Goal: Task Accomplishment & Management: Complete application form

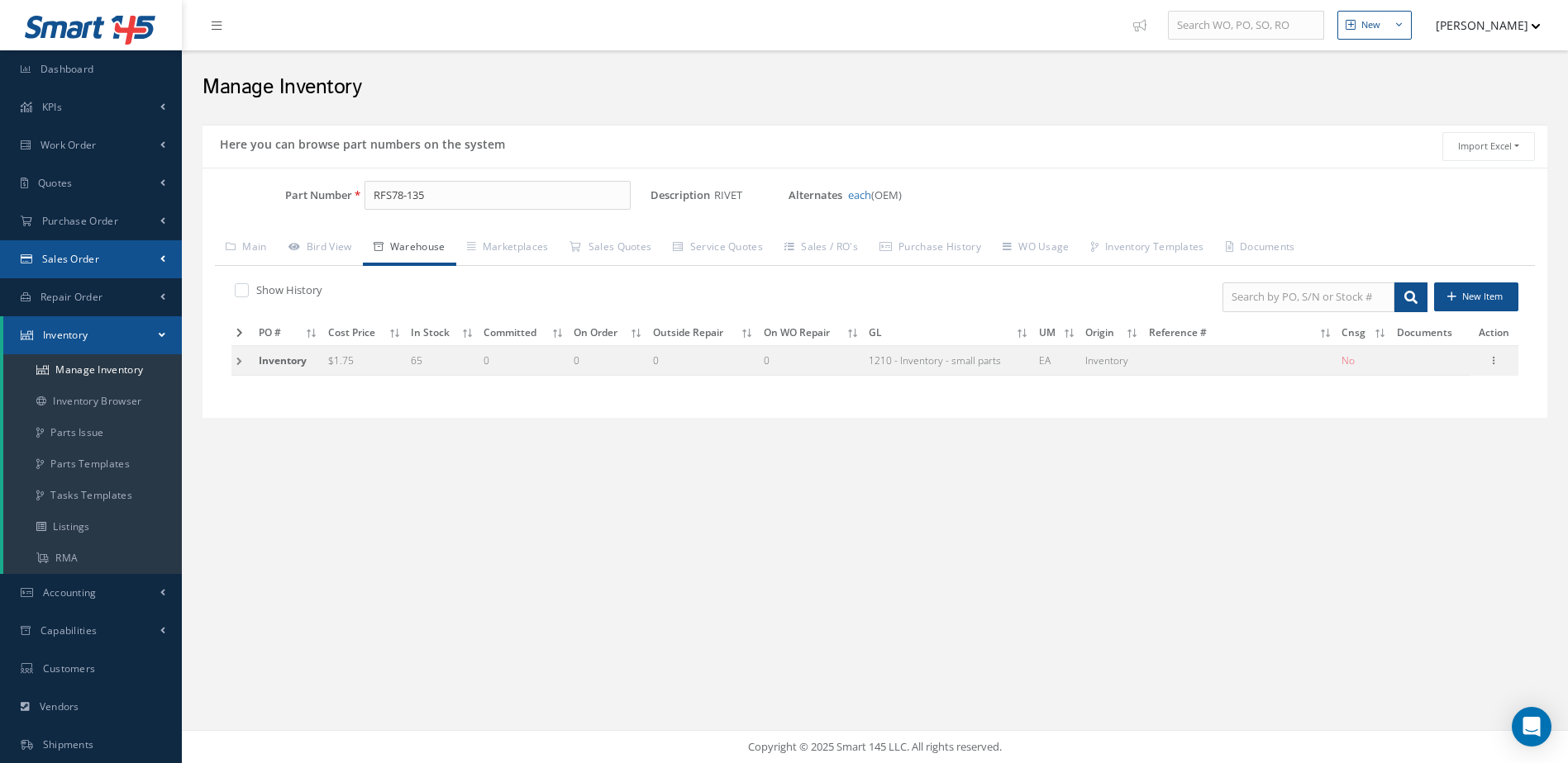
click at [100, 248] on link "Sales Order" at bounding box center [91, 259] width 182 height 38
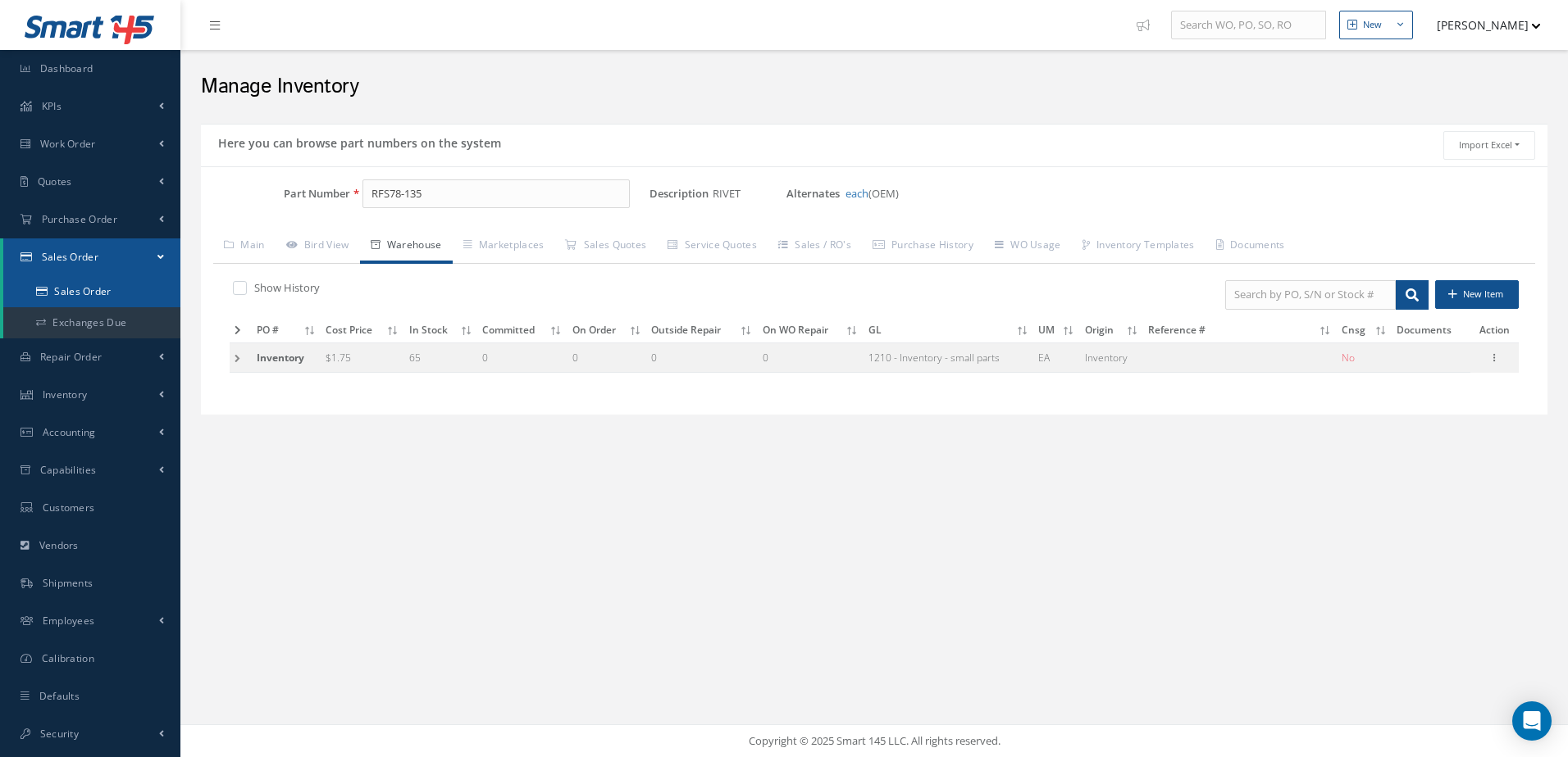
click at [90, 288] on link "Sales Order" at bounding box center [92, 291] width 178 height 31
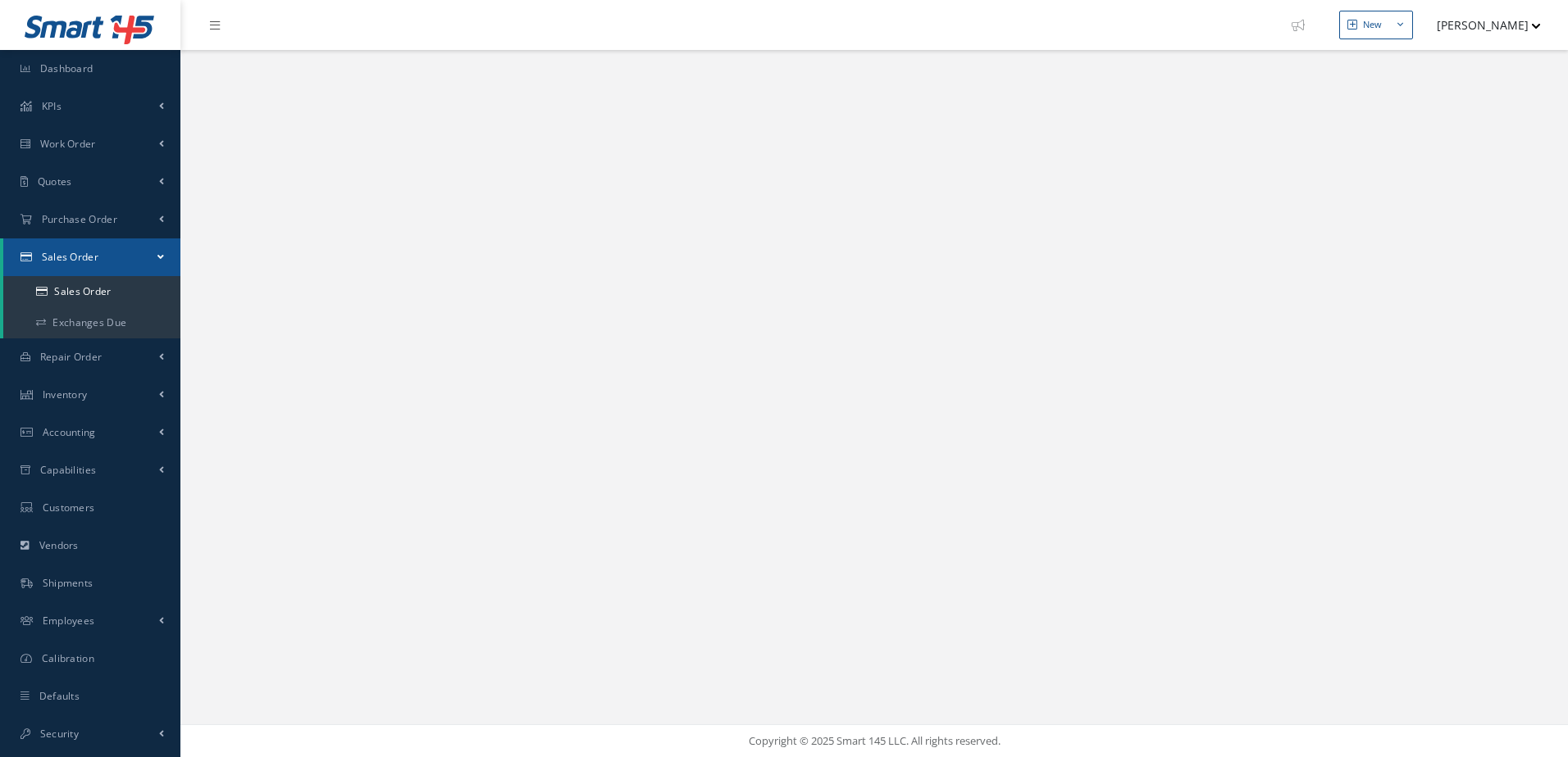
select select "25"
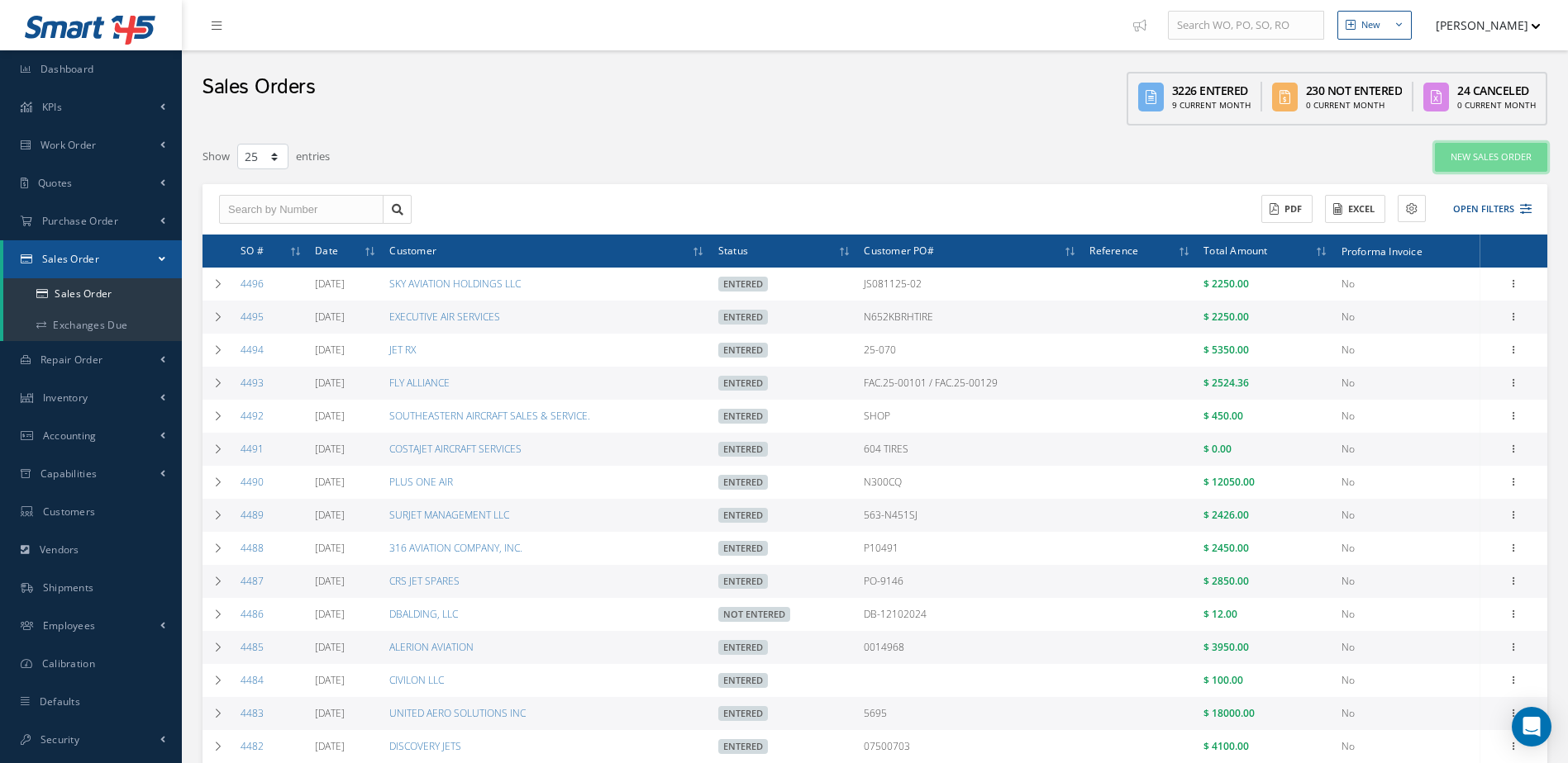
click at [1489, 158] on link "New Sales Order" at bounding box center [1491, 156] width 112 height 29
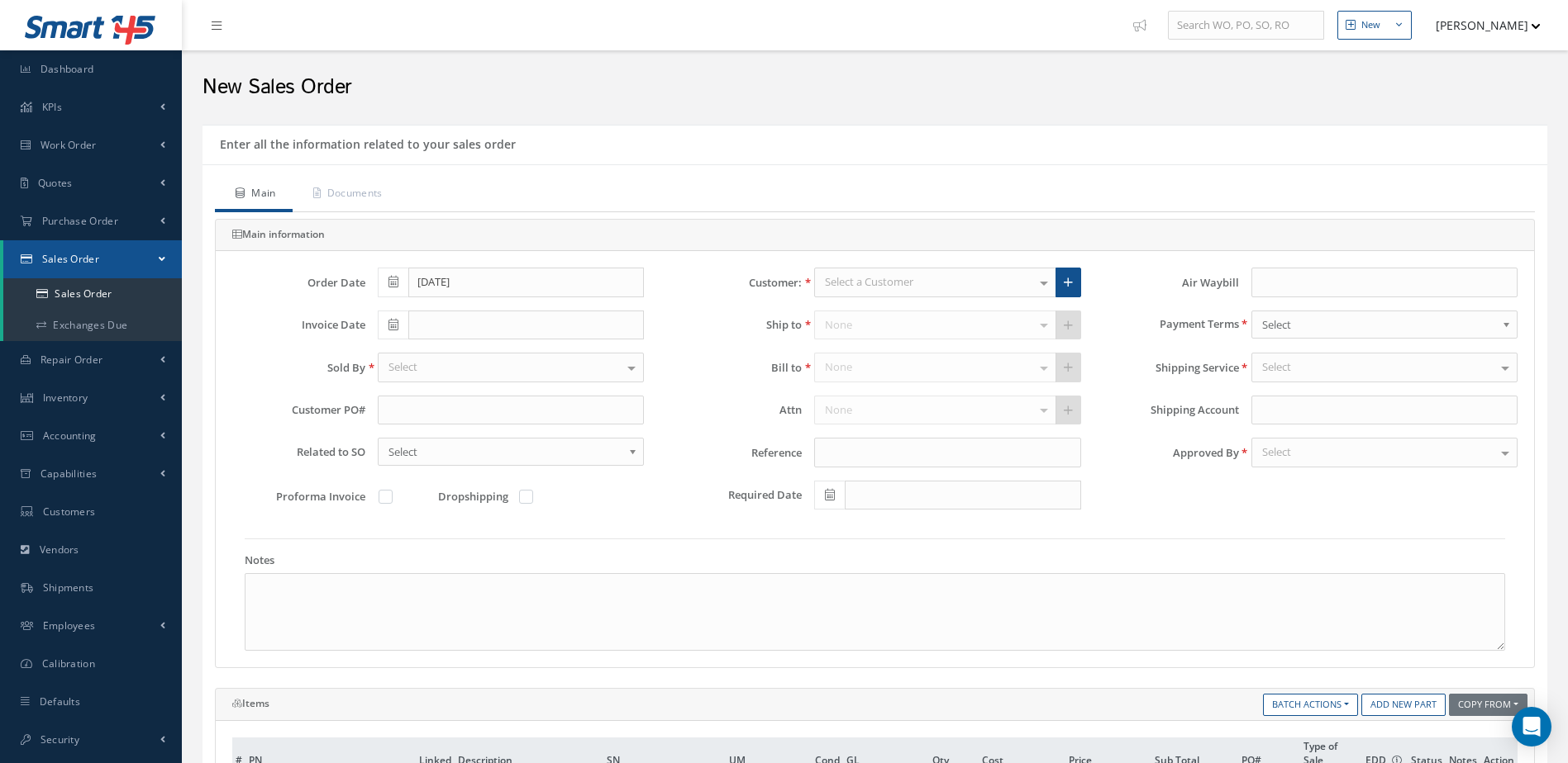
click at [392, 321] on icon at bounding box center [392, 324] width 10 height 11
click at [442, 453] on td "12" at bounding box center [439, 453] width 25 height 25
type input "08/12/2025"
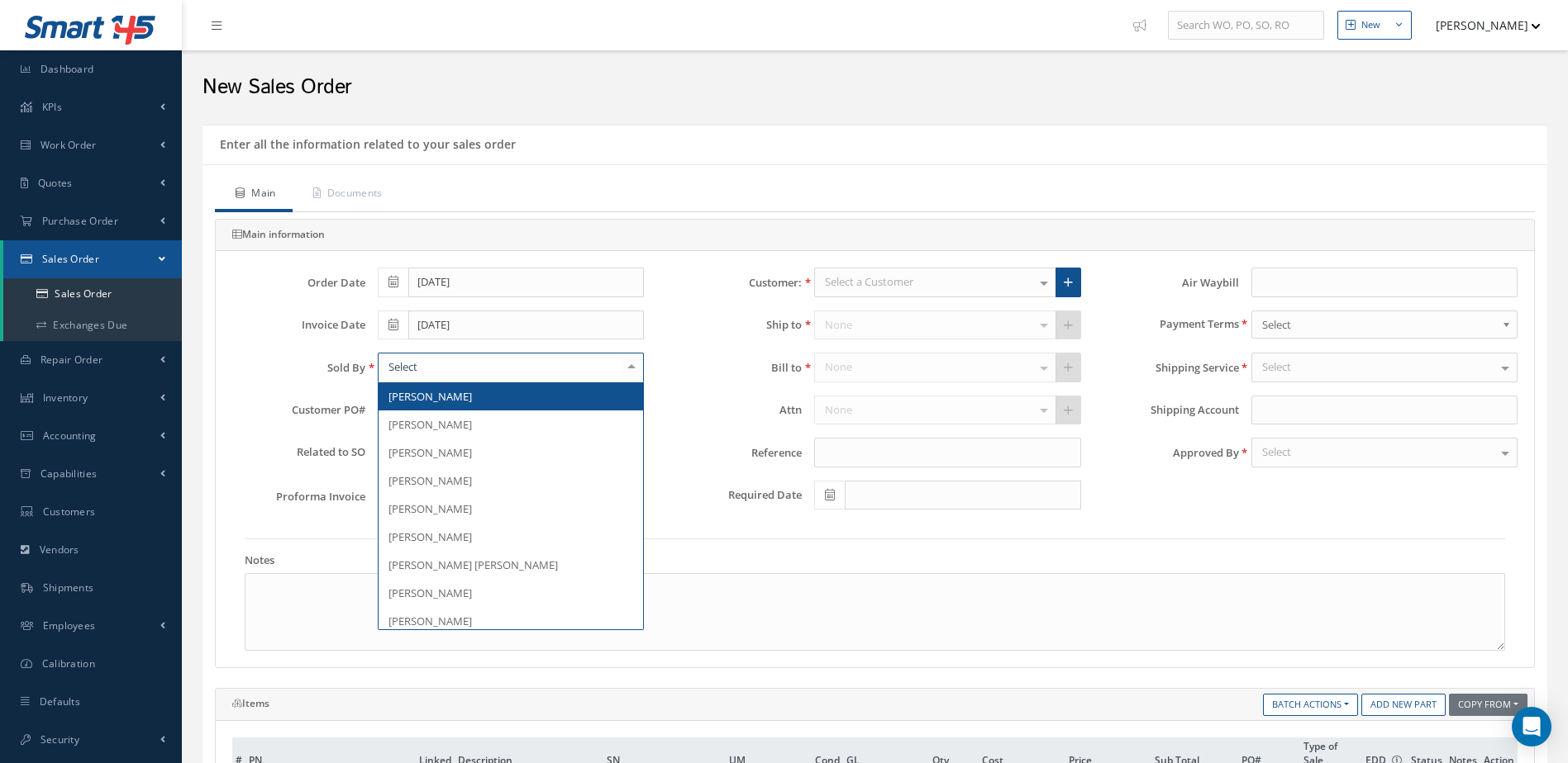
click at [443, 374] on div at bounding box center [511, 367] width 266 height 29
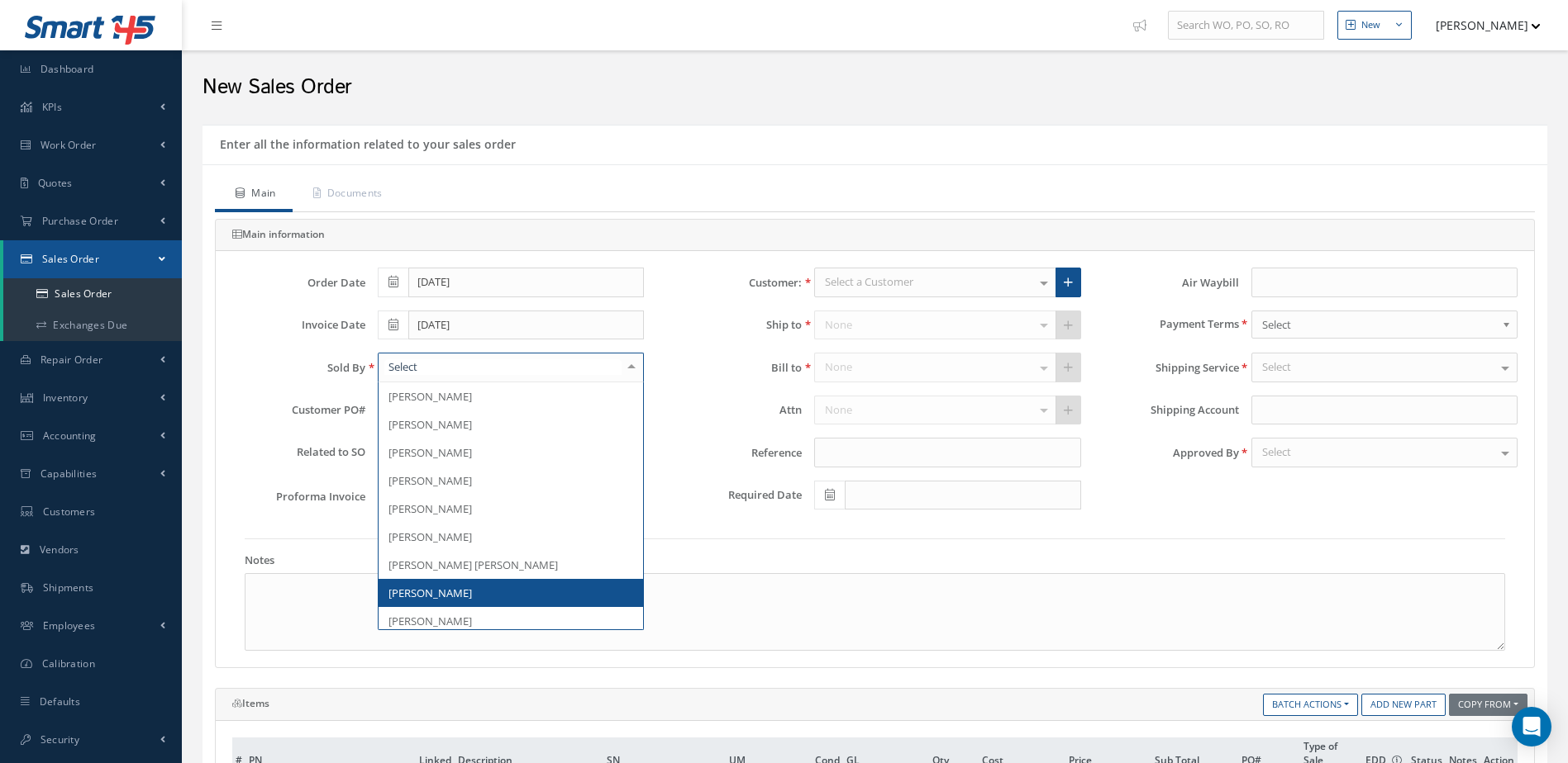
click at [473, 588] on span "[PERSON_NAME]" at bounding box center [511, 593] width 265 height 29
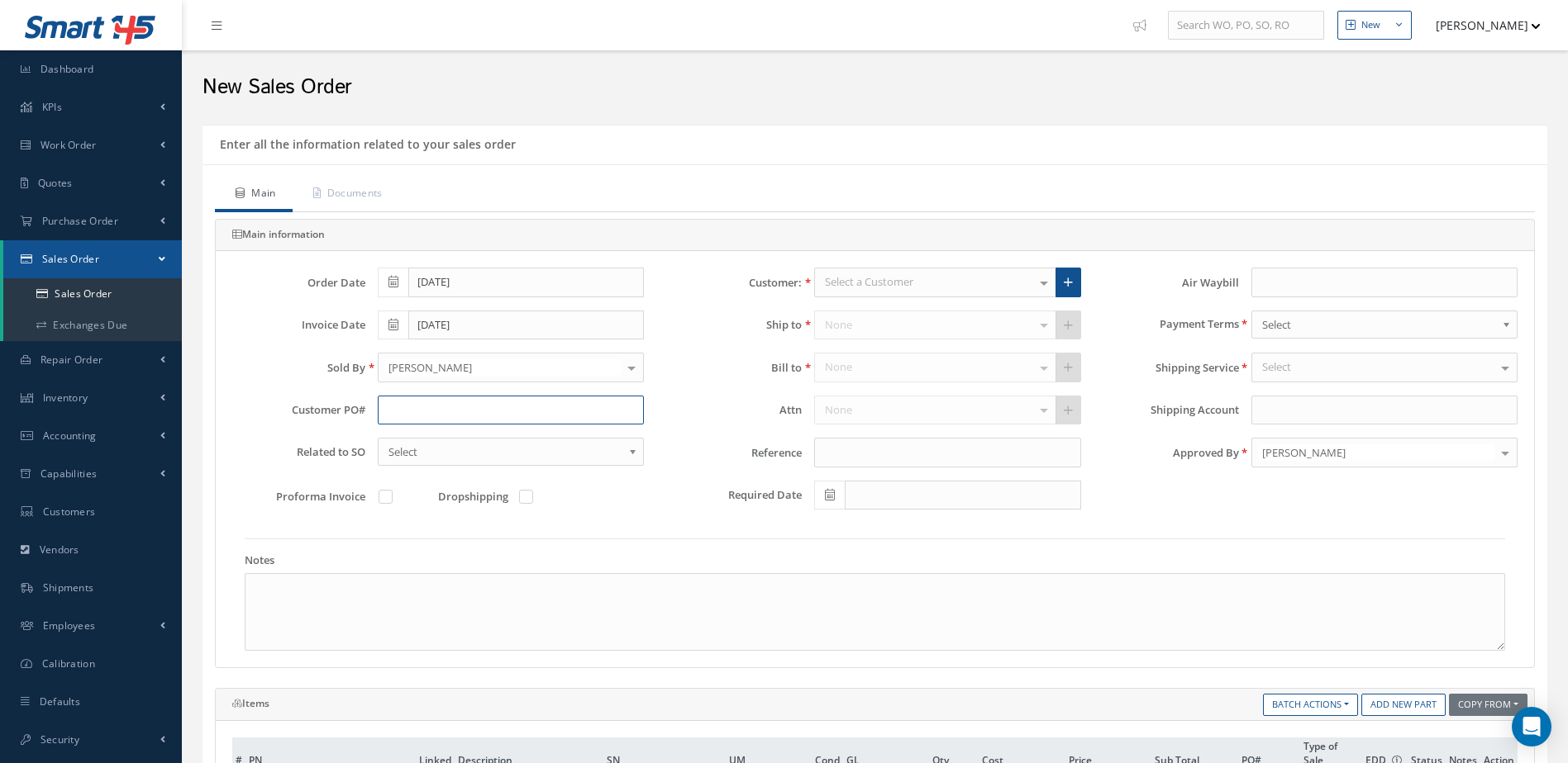
click at [442, 416] on input "text" at bounding box center [511, 410] width 266 height 29
type input "h"
type input "[PERSON_NAME]"
type input "SANDALS"
click at [933, 312] on span "SANDALS RESORTS INTERNATIONAL" at bounding box center [914, 311] width 179 height 15
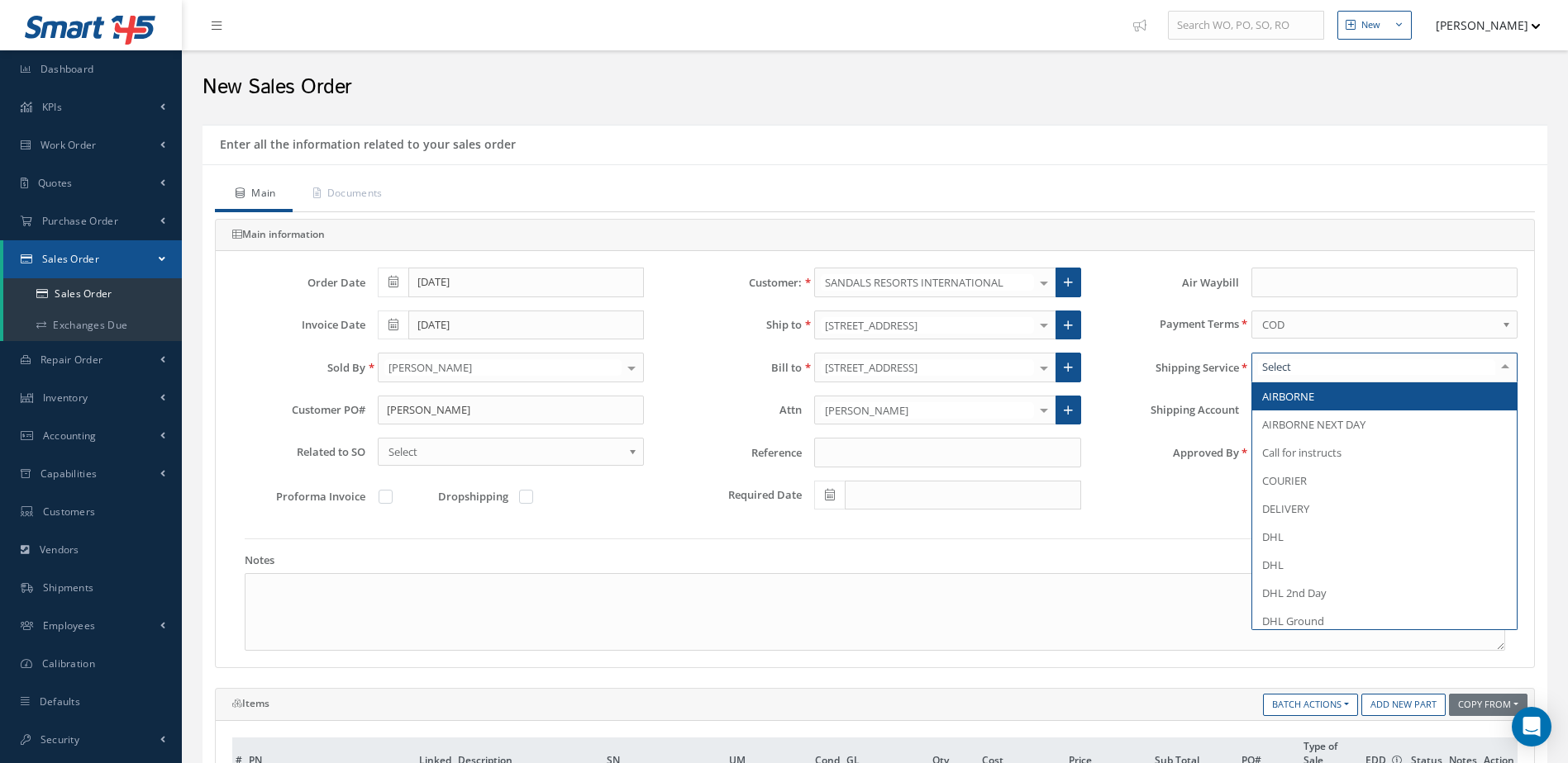
click at [1366, 365] on div at bounding box center [1384, 367] width 266 height 29
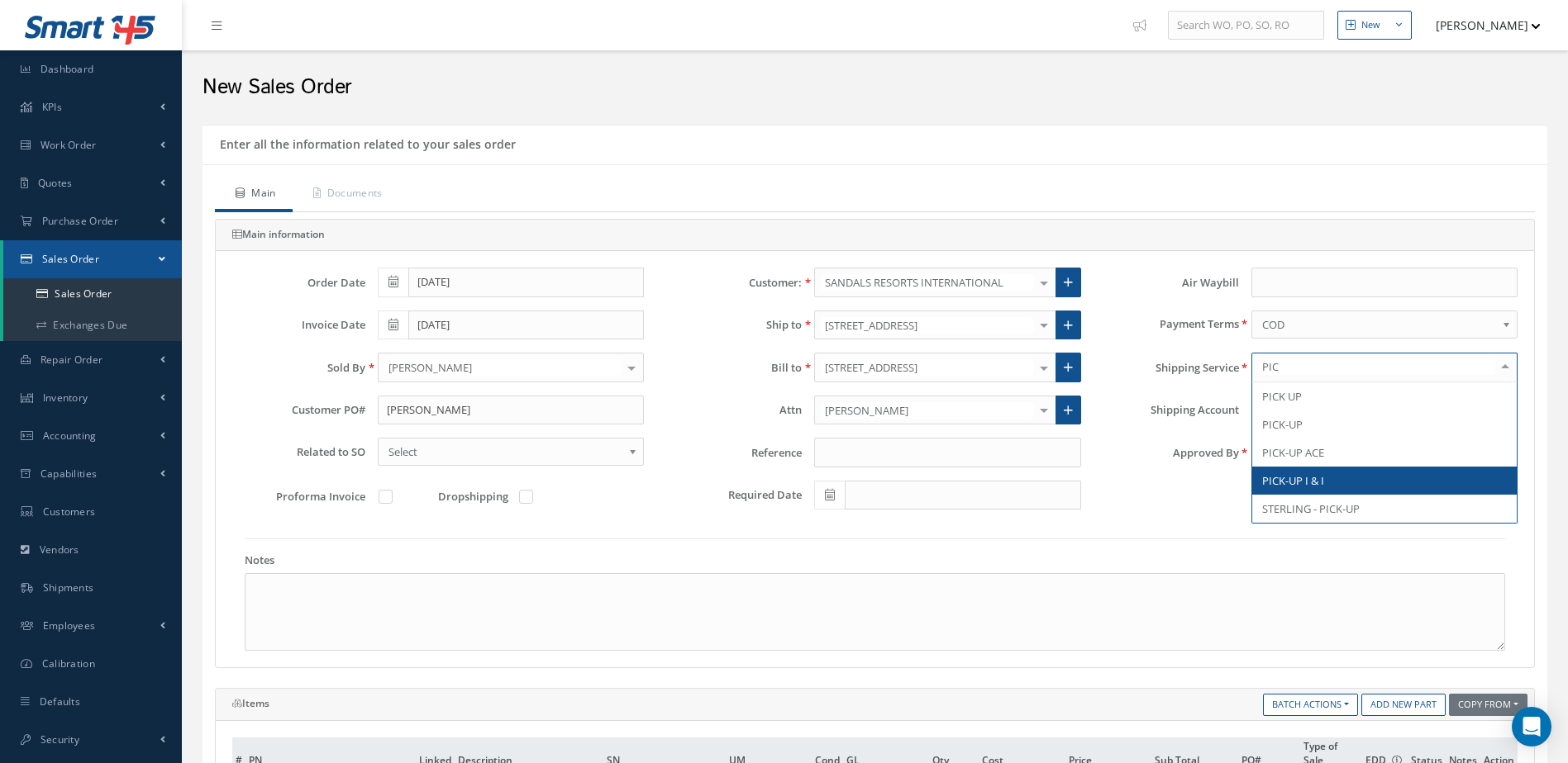
type input "PICK"
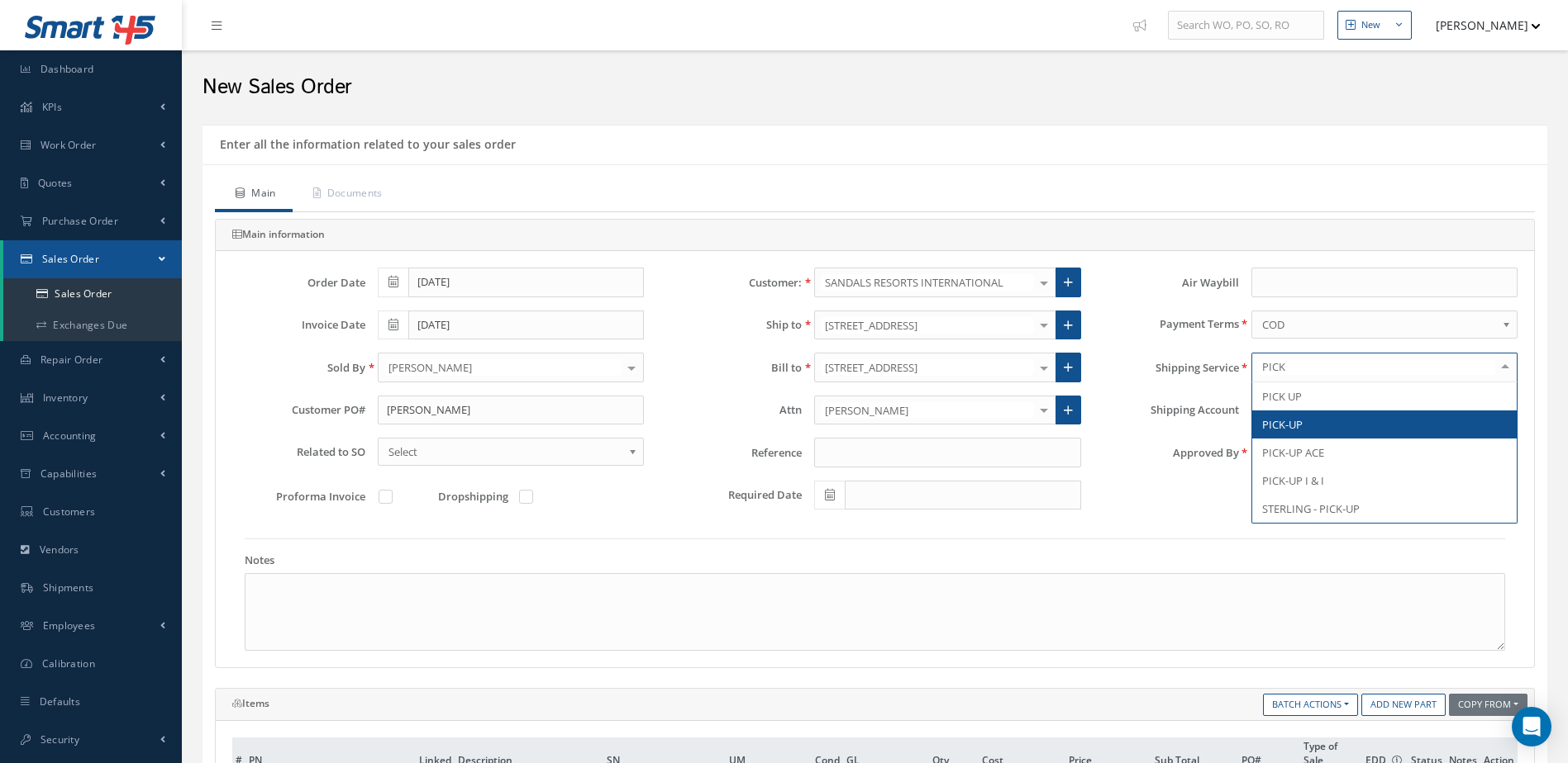
click at [1334, 426] on span "PICK-UP" at bounding box center [1384, 424] width 265 height 29
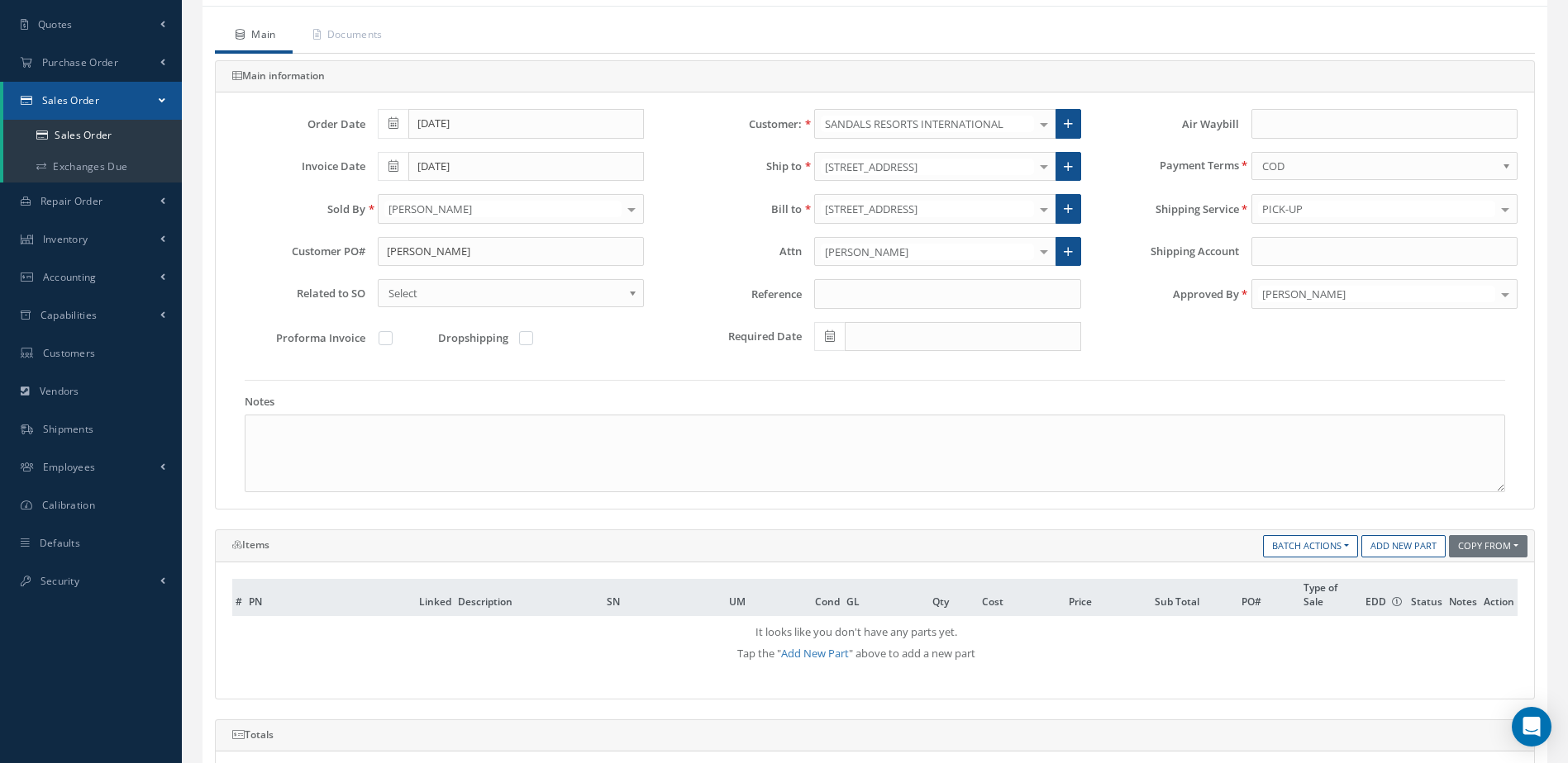
scroll to position [165, 0]
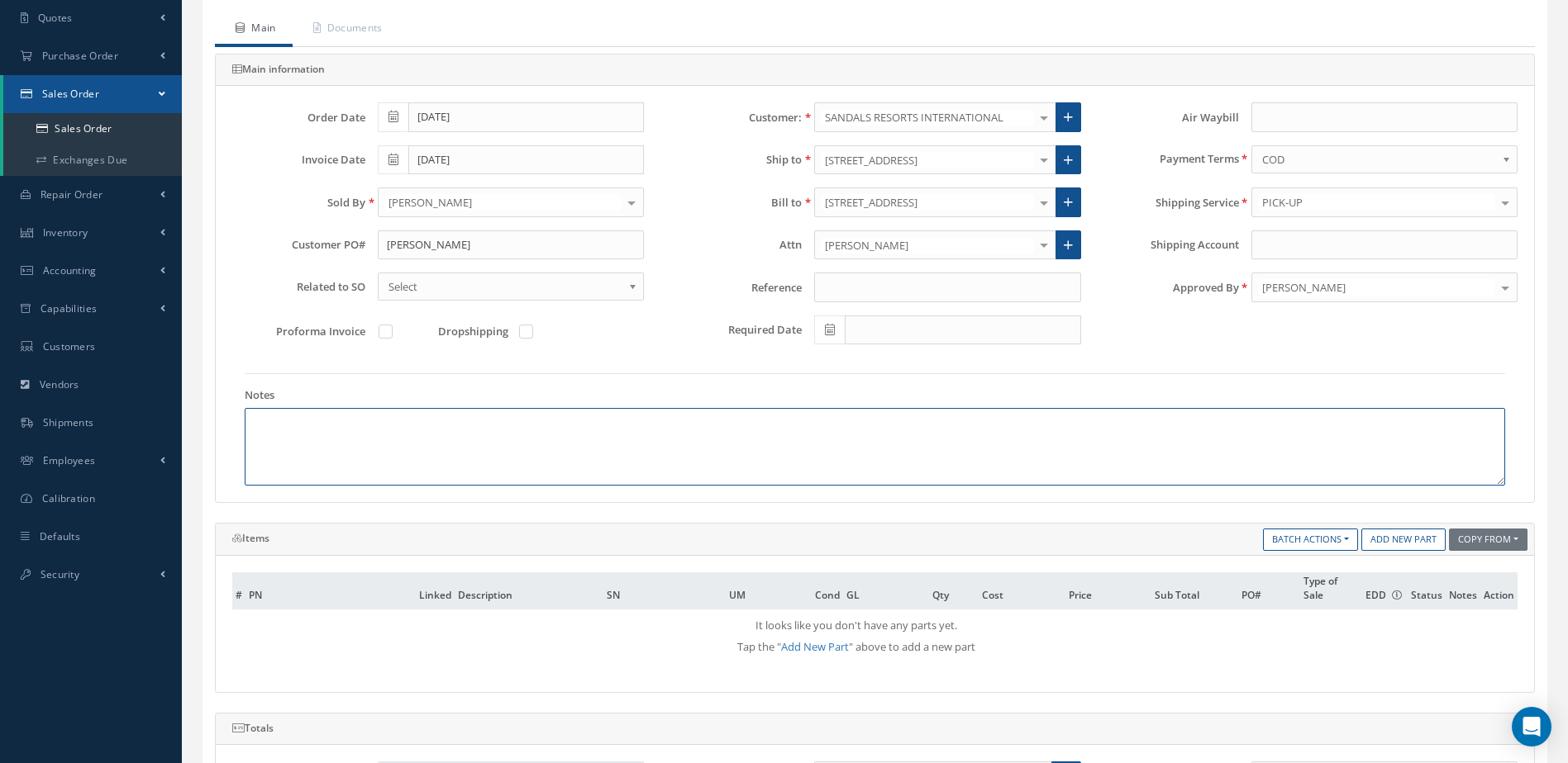
click at [791, 438] on textarea at bounding box center [875, 447] width 1260 height 78
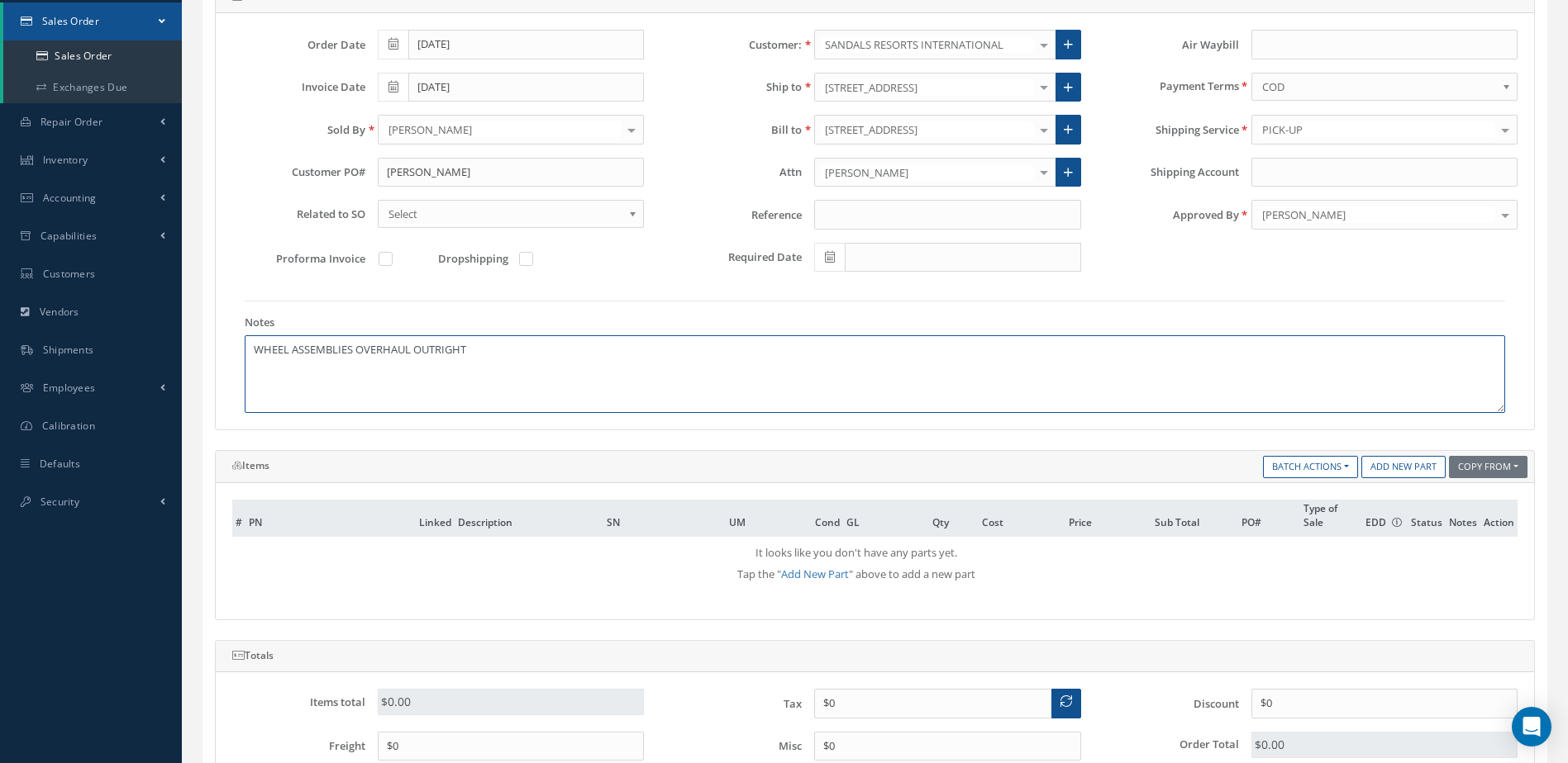
scroll to position [330, 0]
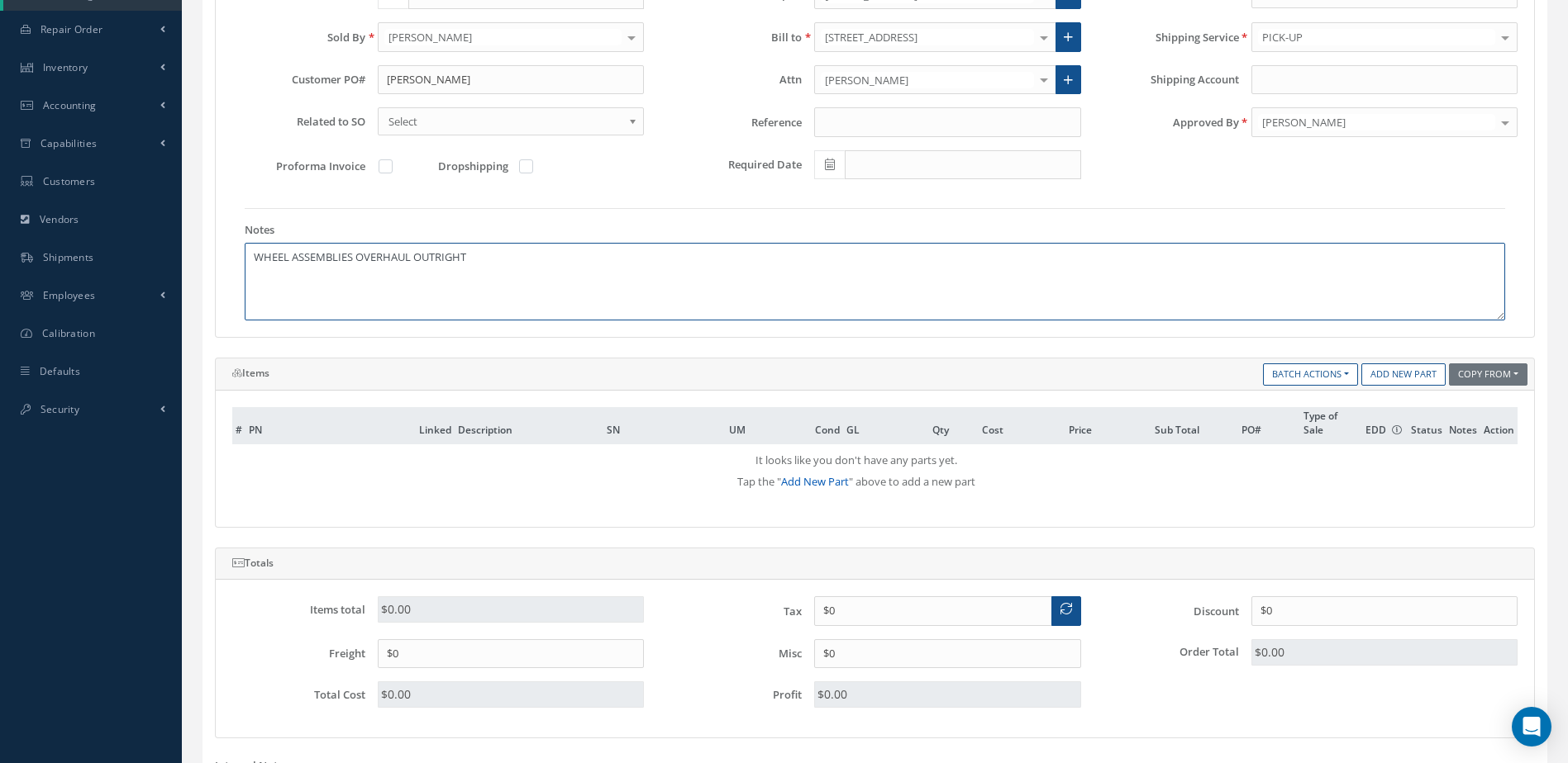
type textarea "WHEEL ASSEMBLIES OVERHAUL OUTRIGHT"
click at [795, 477] on link "Add New Part" at bounding box center [814, 481] width 67 height 15
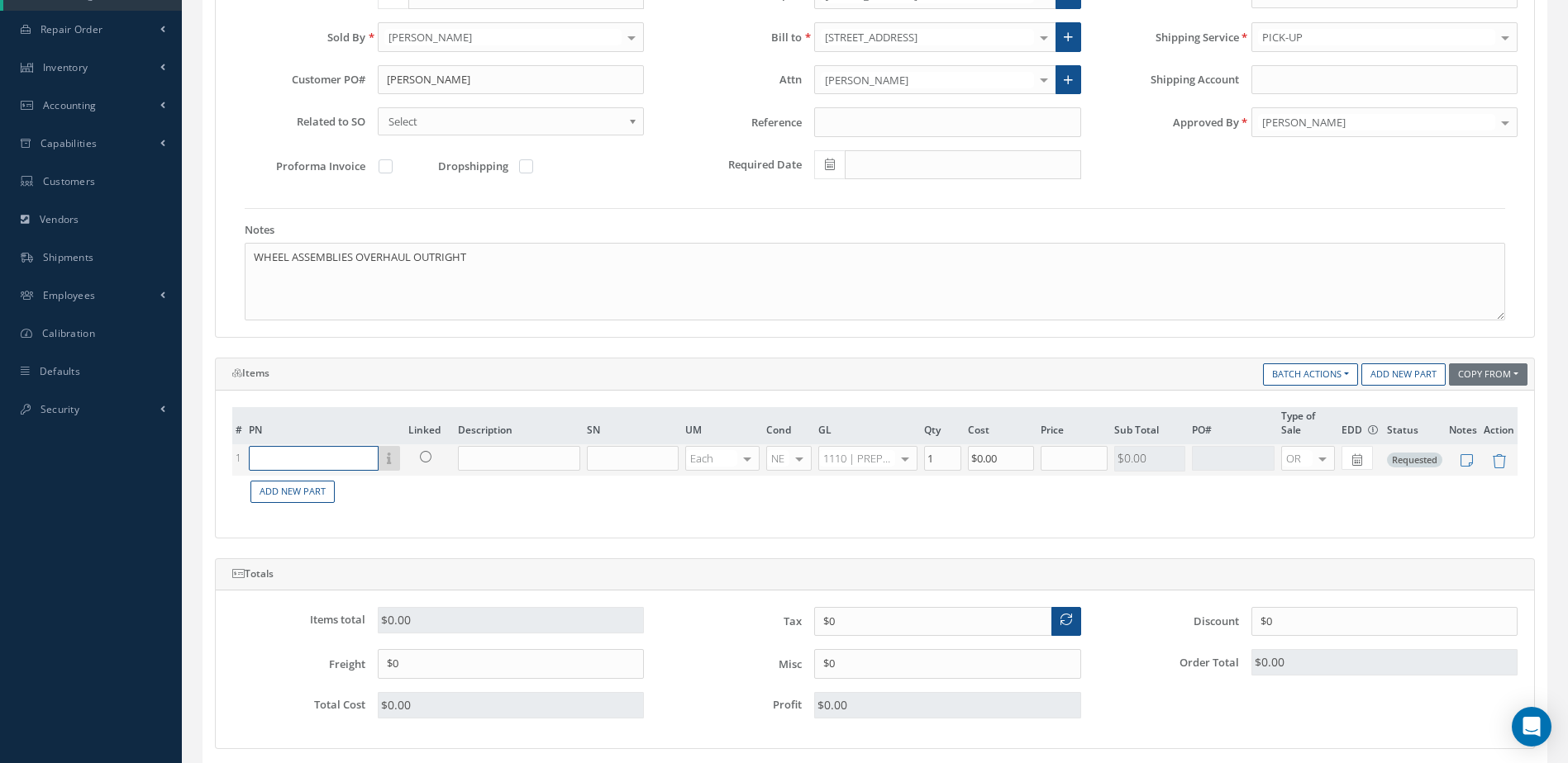
click at [336, 461] on input "text" at bounding box center [314, 458] width 130 height 25
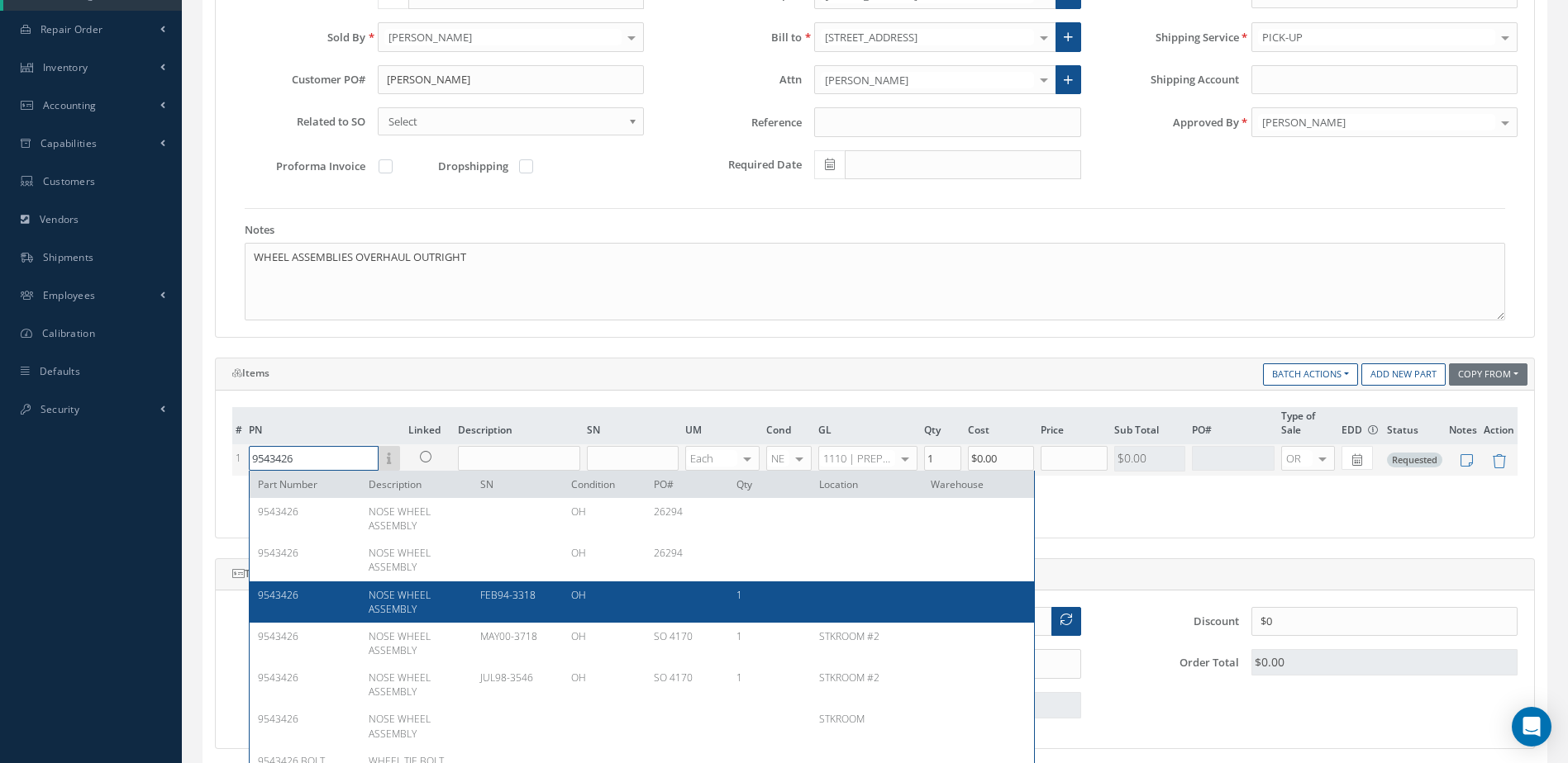
type input "9543426"
click at [595, 595] on div "OH" at bounding box center [600, 602] width 83 height 29
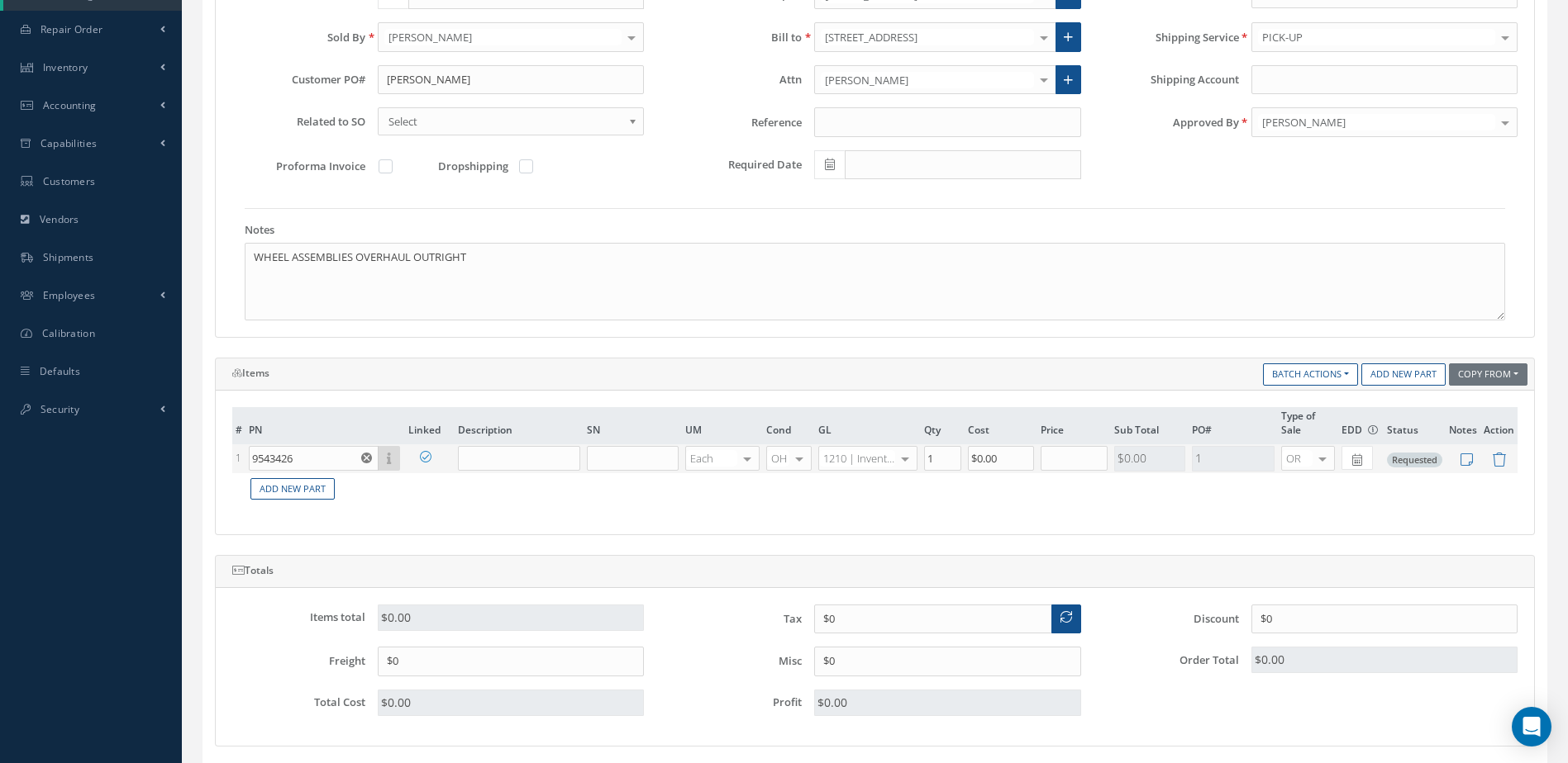
type input "NOSE WHEEL ASSEMBLY"
type input "FEB94-3318"
type input "$0"
click at [1017, 467] on input "$0.00" at bounding box center [1001, 458] width 66 height 25
click at [1078, 455] on input "$0" at bounding box center [1074, 458] width 67 height 25
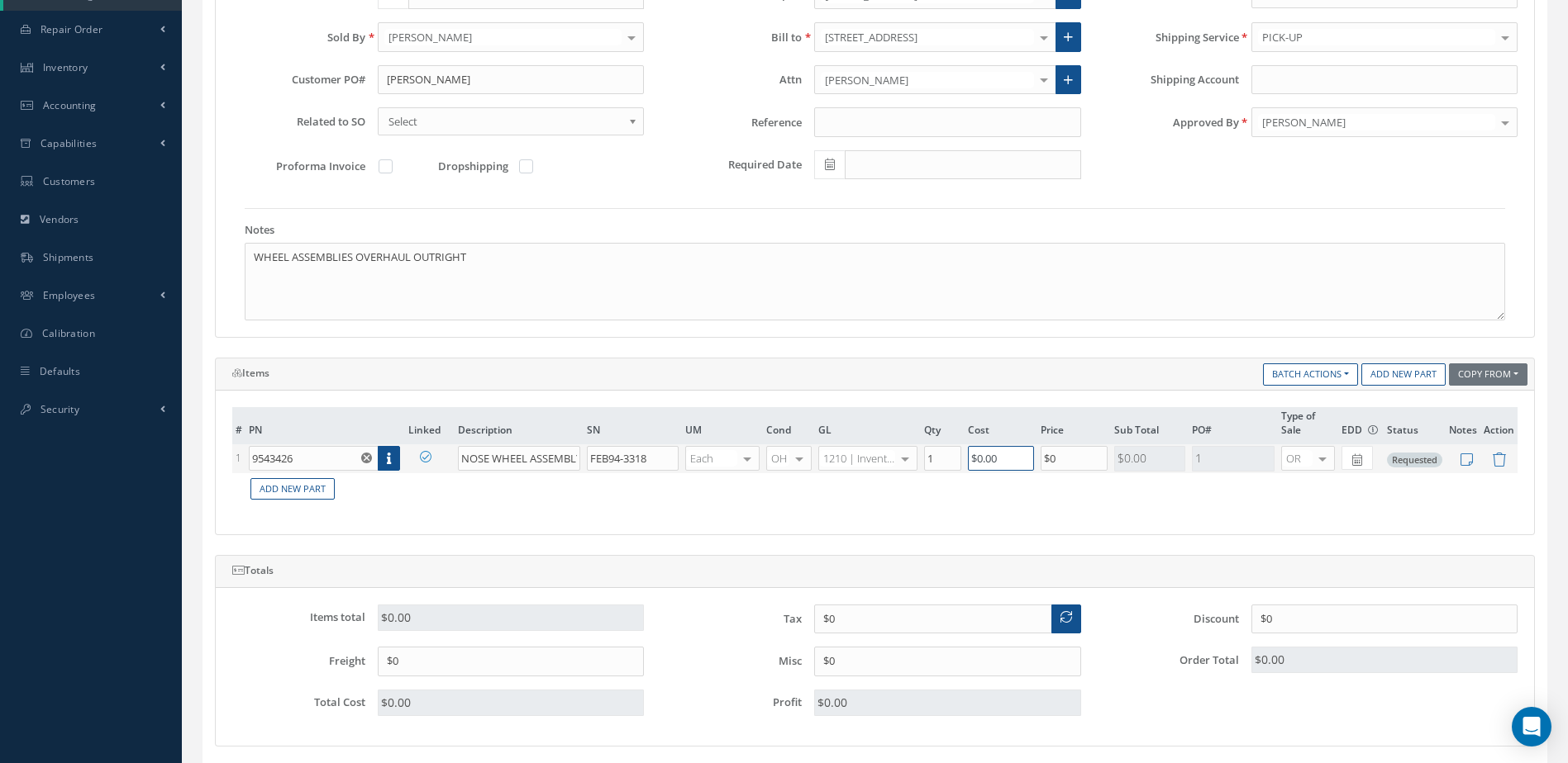
click at [1012, 455] on input "$0.00" at bounding box center [1001, 458] width 66 height 25
type input "$0"
type input "$5,000"
click at [1074, 458] on input "$0" at bounding box center [1074, 458] width 67 height 25
type input "$5,000"
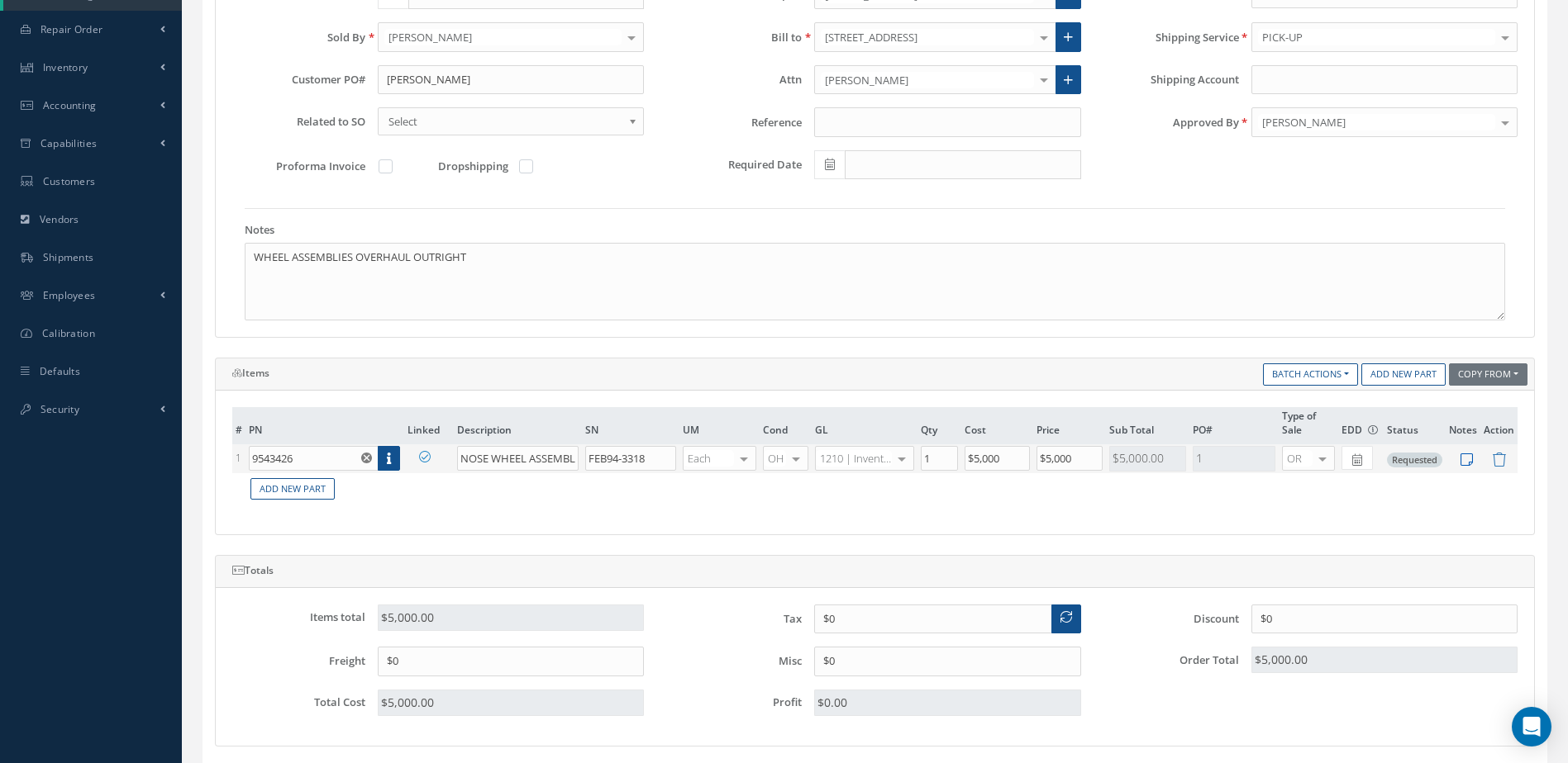
click at [1467, 460] on icon at bounding box center [1466, 460] width 12 height 14
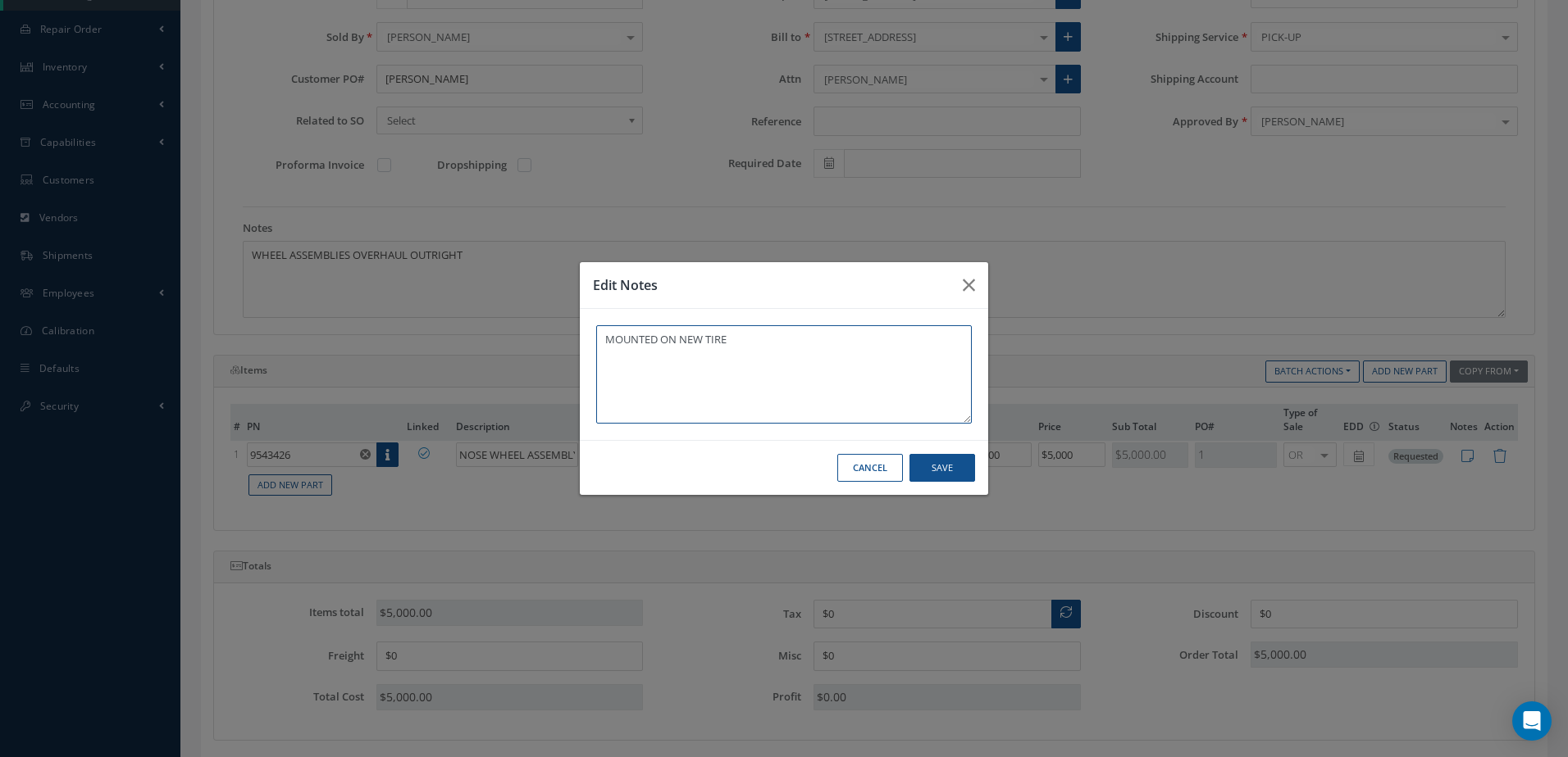
type textarea "MOUNTED ON NEW TIRE"
click at [938, 463] on button "Save" at bounding box center [942, 468] width 65 height 28
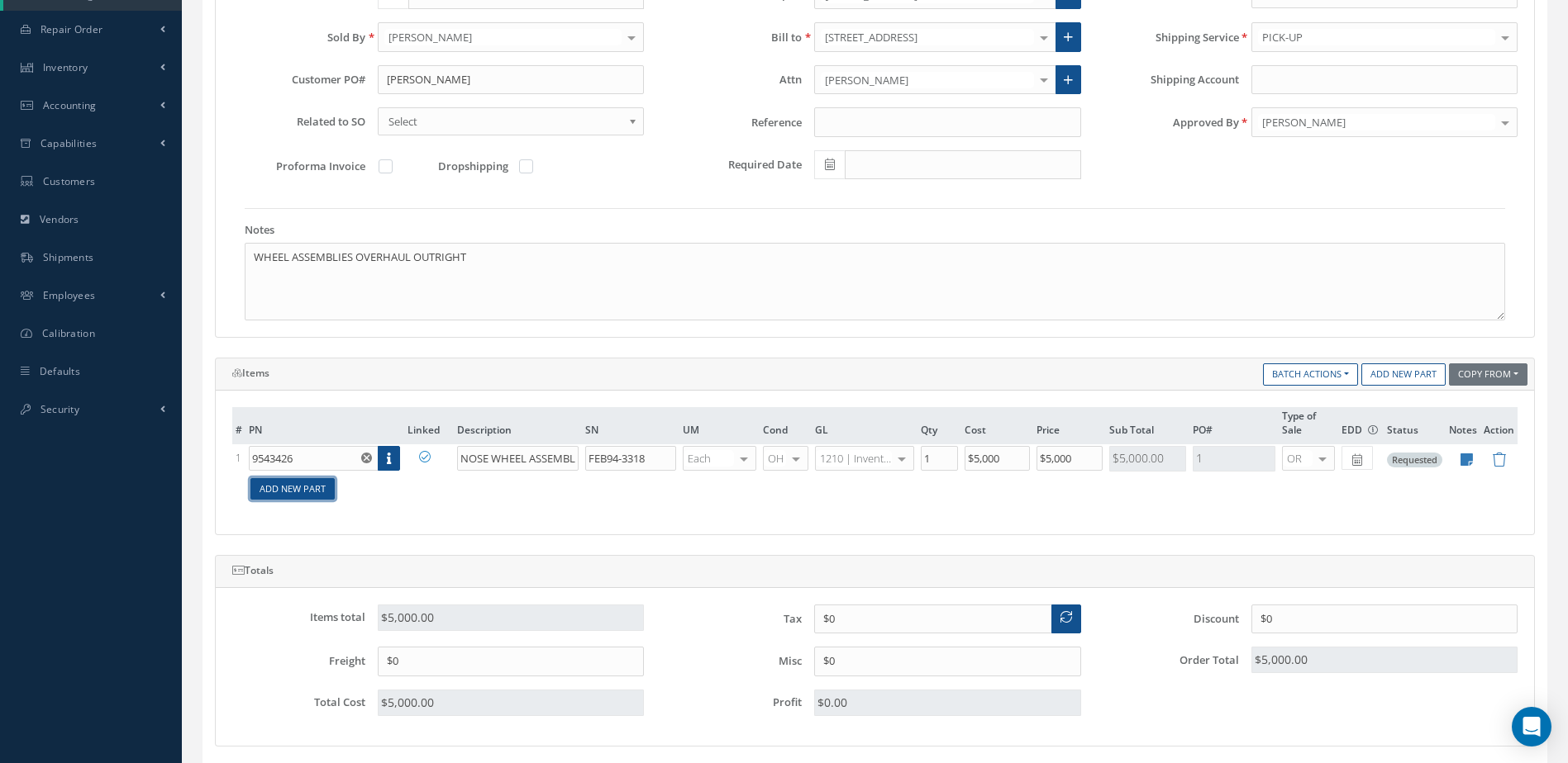
click at [303, 490] on link "Add New Part" at bounding box center [293, 490] width 85 height 22
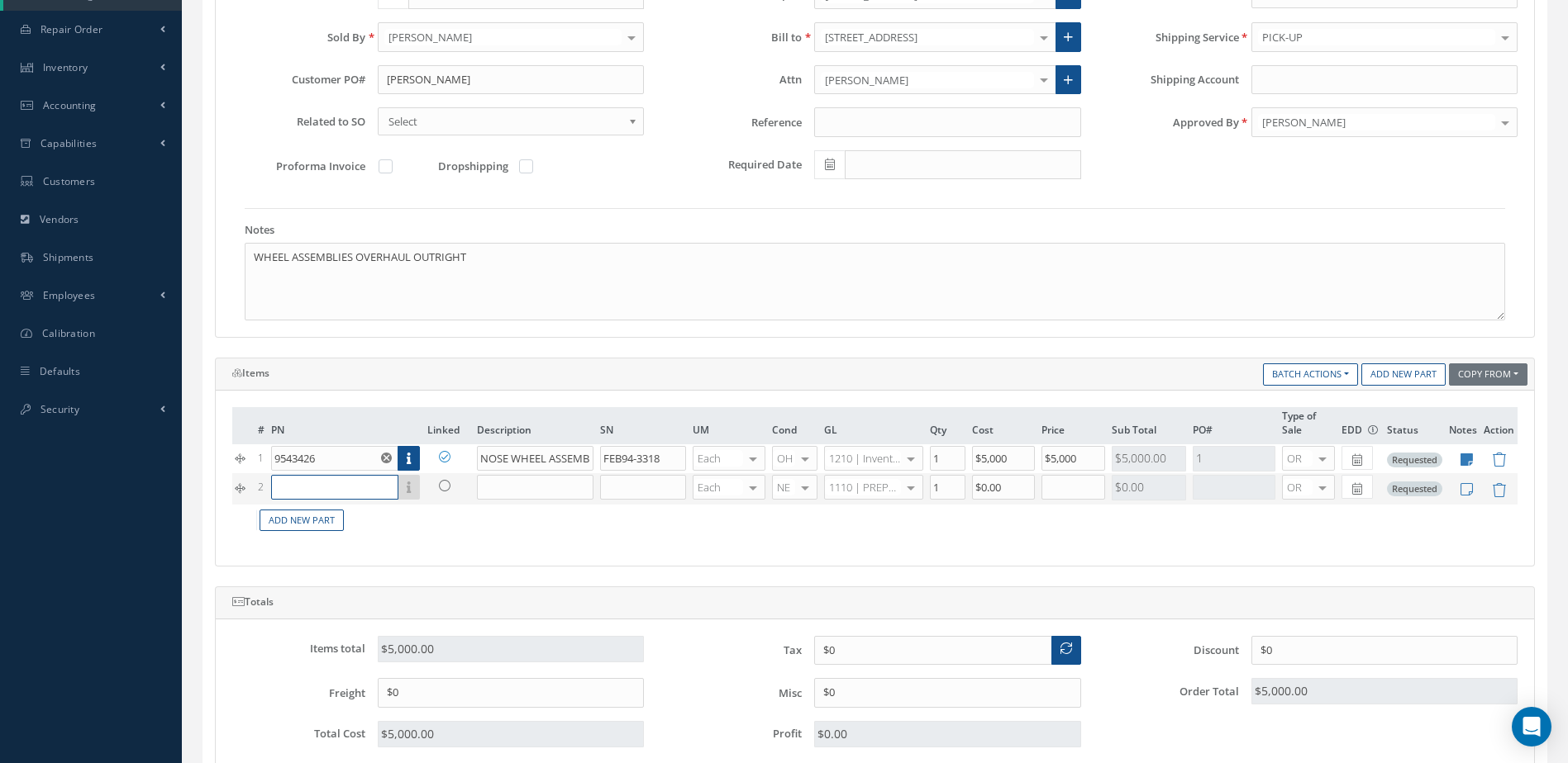
click at [317, 482] on input "text" at bounding box center [335, 487] width 126 height 25
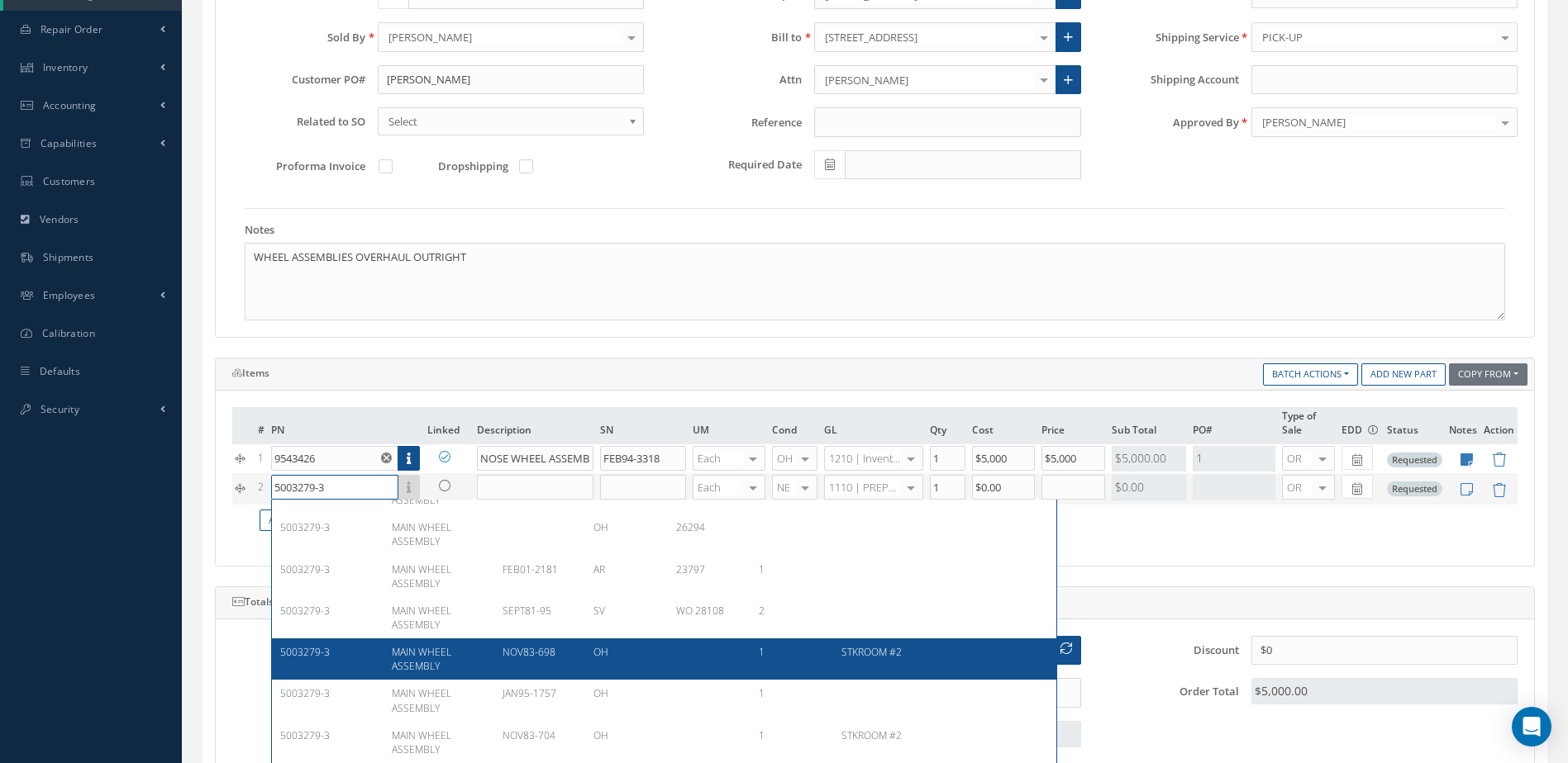
scroll to position [165, 0]
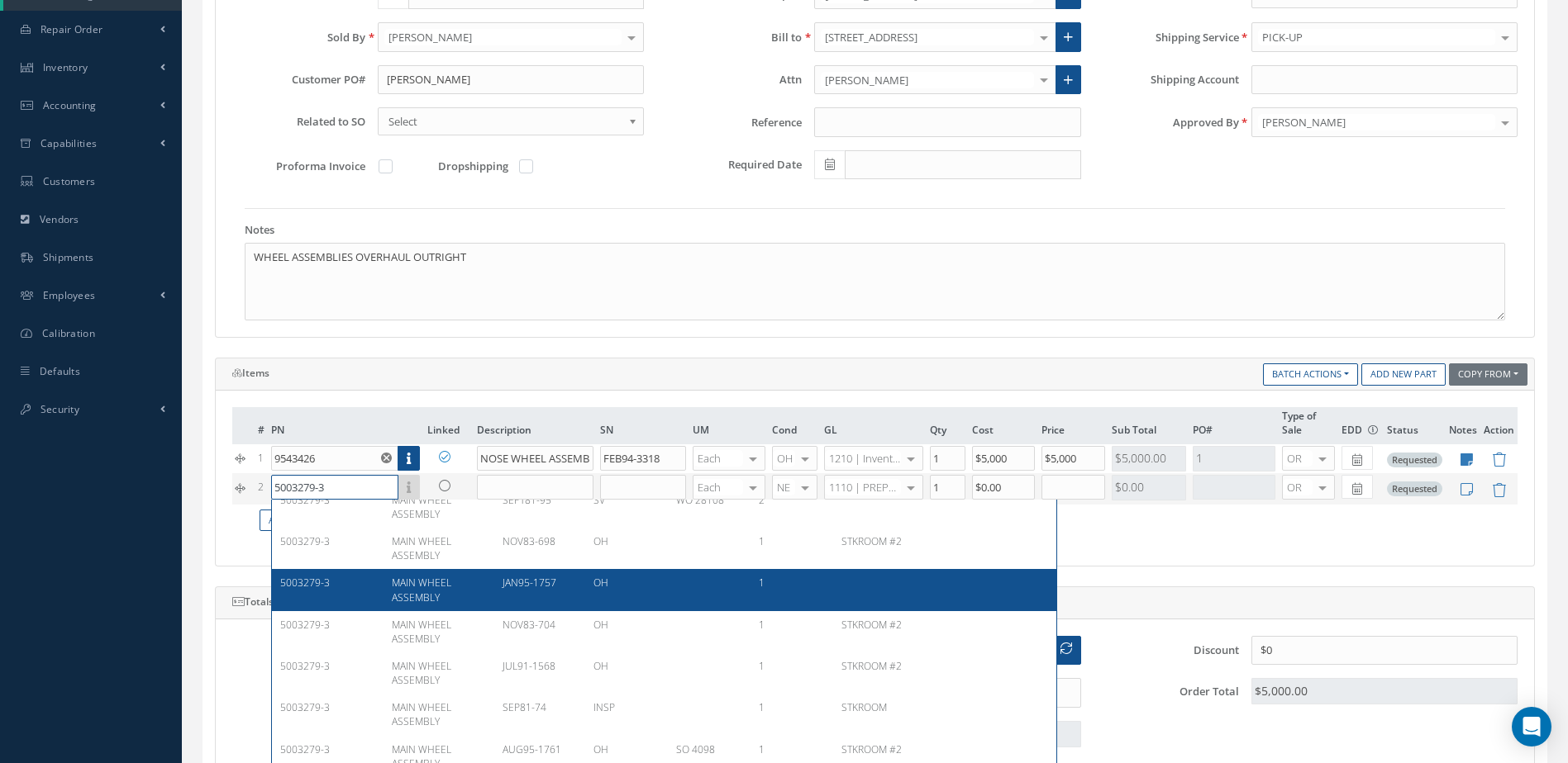
type input "5003279-3"
click at [558, 579] on div "JAN95-1757" at bounding box center [535, 589] width 91 height 29
type input "MAIN WHEEL ASSEMBLY"
type input "JAN95-1757"
type input "$0"
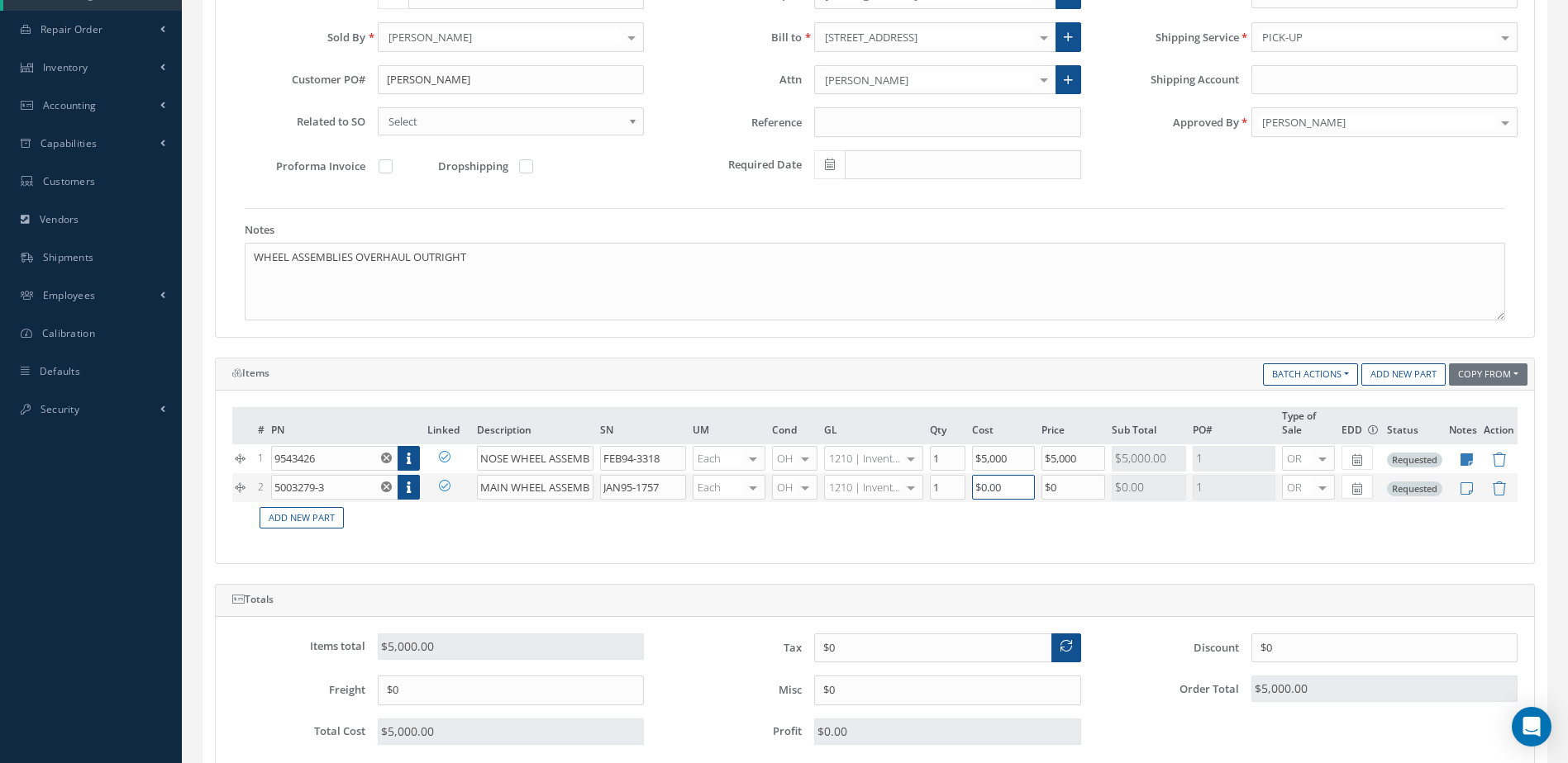
click at [1023, 490] on input "$0.00" at bounding box center [1003, 487] width 63 height 25
type input "$0"
type input "$5,000"
click at [1092, 487] on input "$0" at bounding box center [1074, 487] width 64 height 25
type input "$5,000"
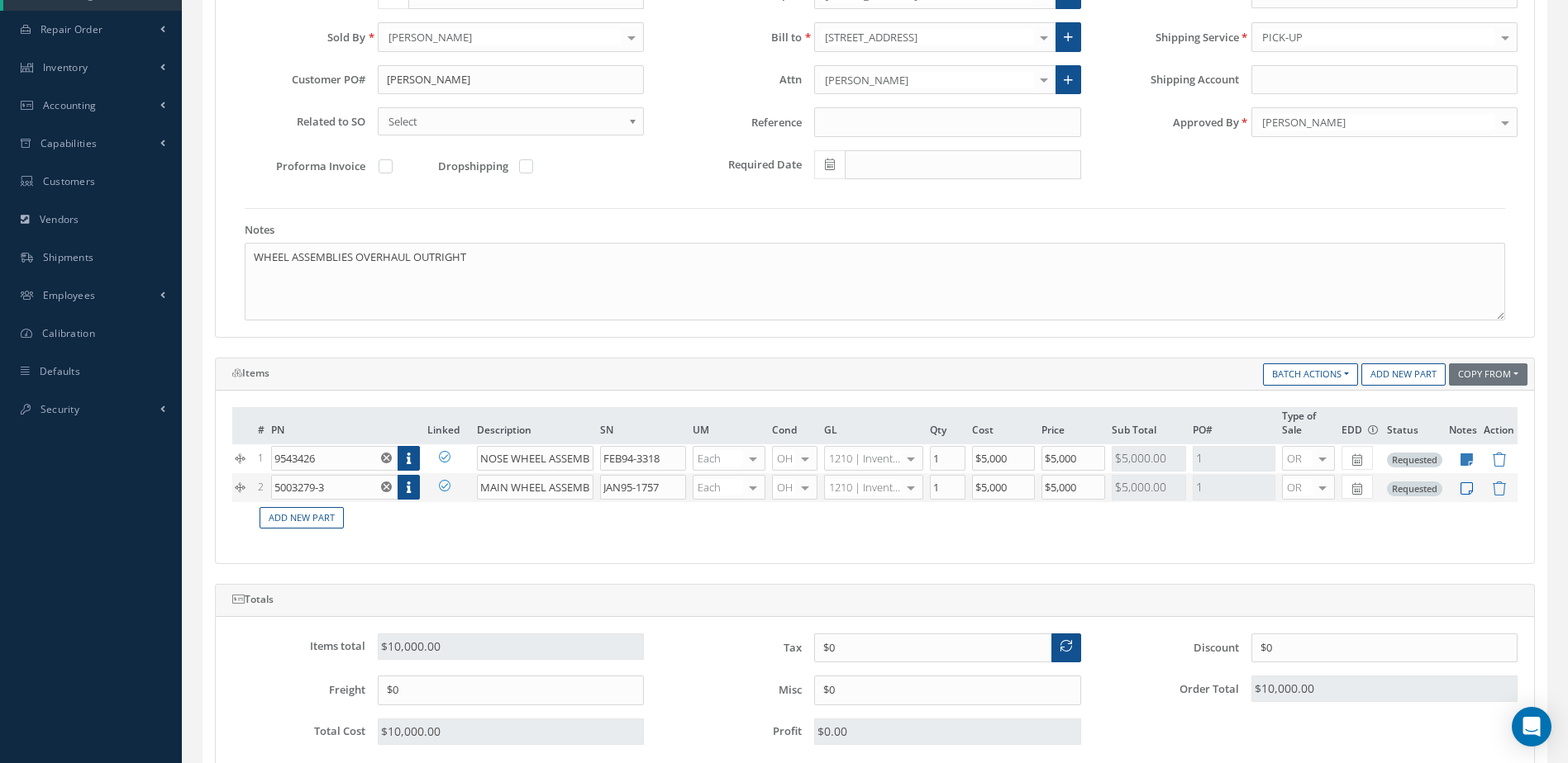
click at [1468, 487] on icon at bounding box center [1466, 488] width 12 height 14
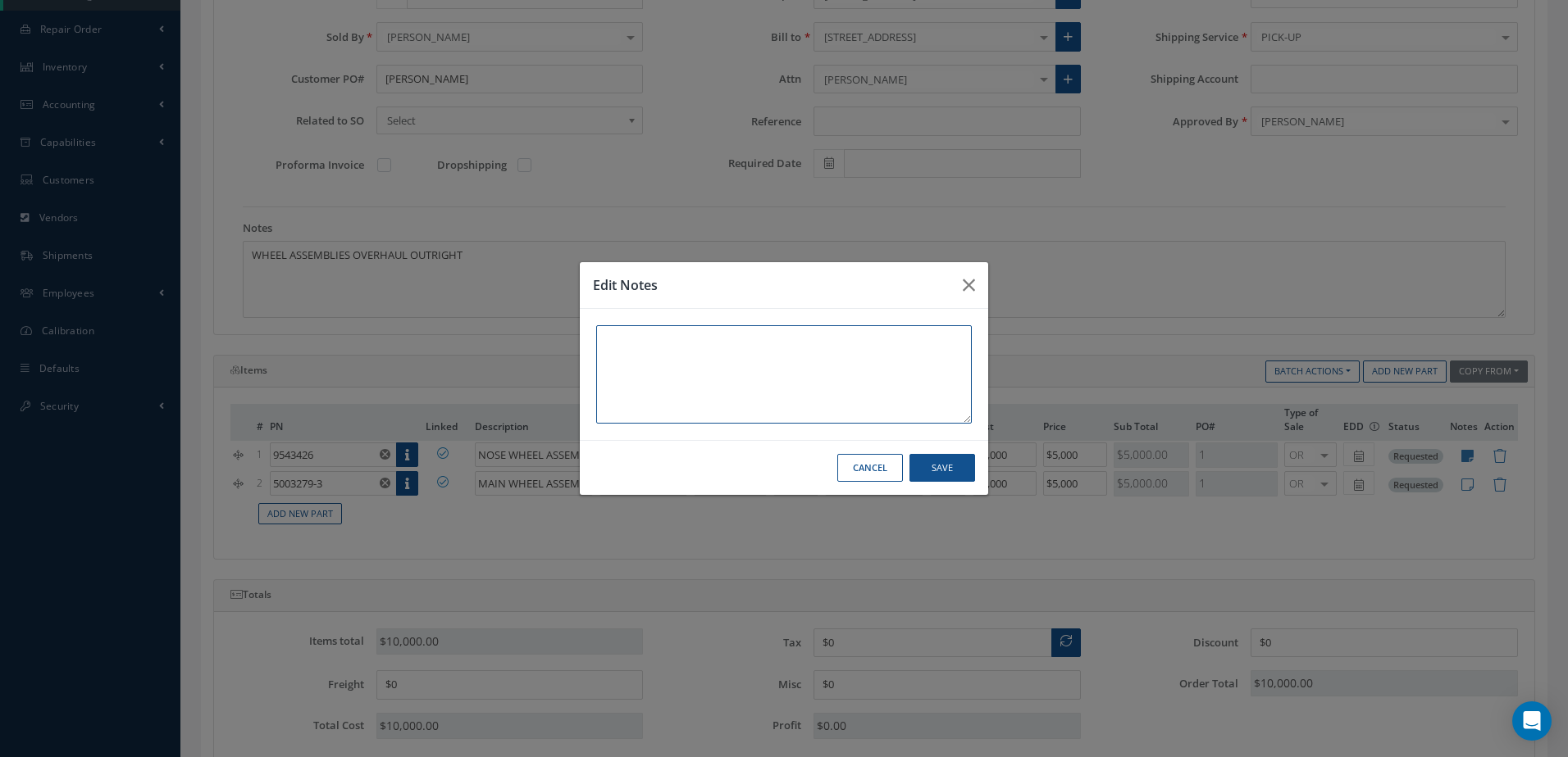
click at [909, 384] on textarea at bounding box center [784, 375] width 376 height 99
type textarea "MOUNTED ON NEW TIRE"
click at [945, 460] on button "Save" at bounding box center [942, 468] width 65 height 28
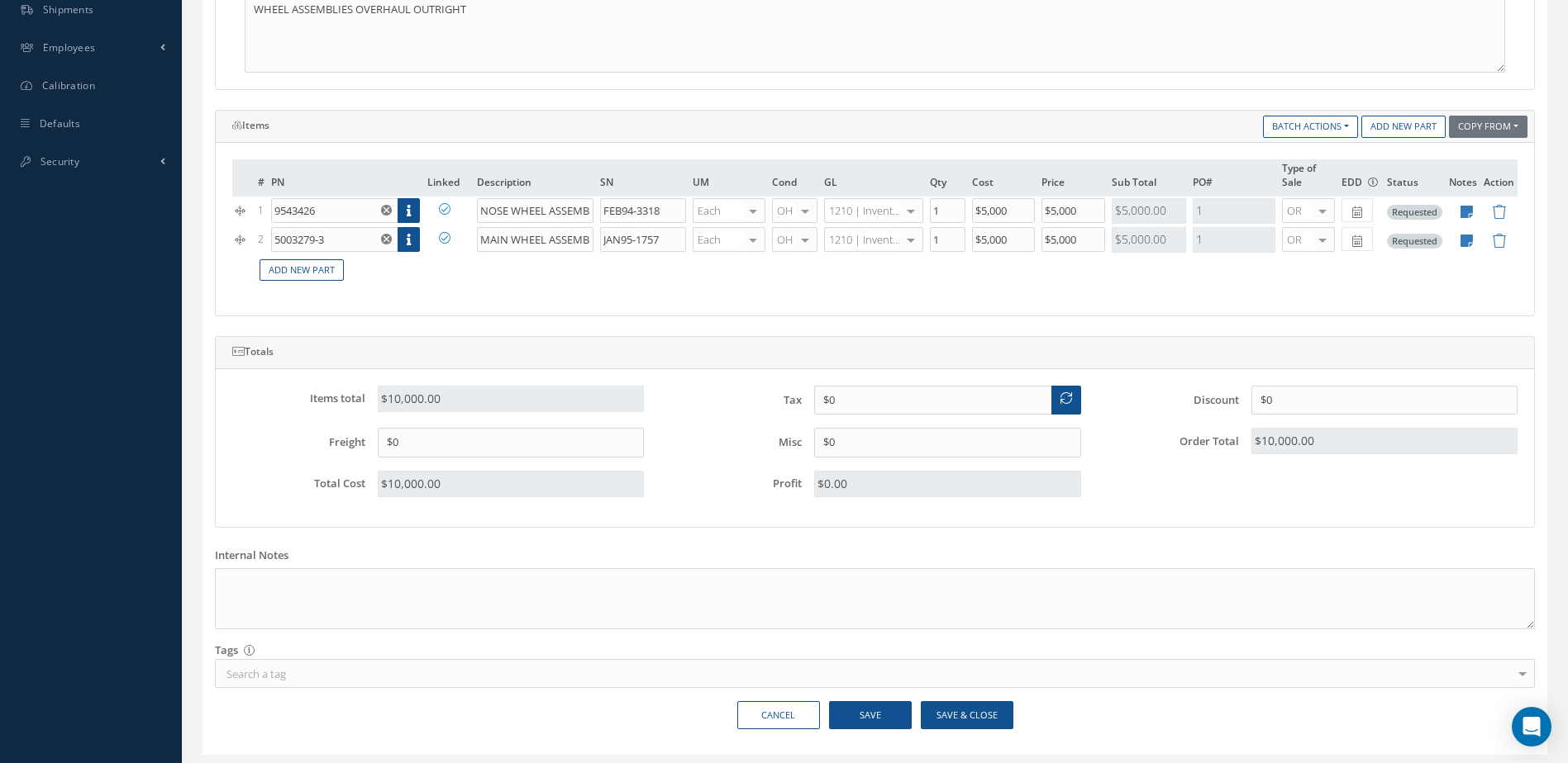
scroll to position [624, 0]
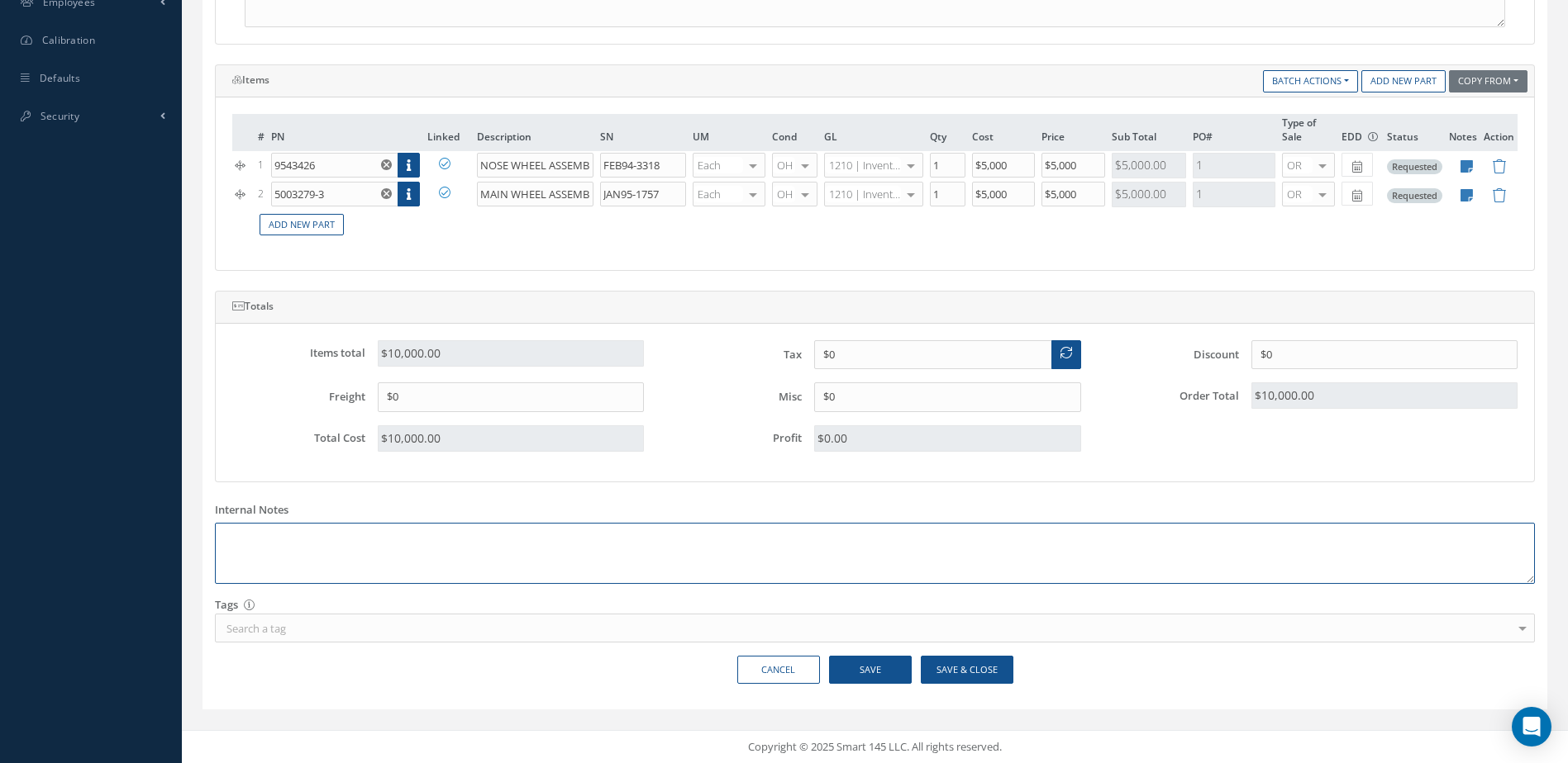
click at [622, 550] on textarea at bounding box center [875, 554] width 1320 height 62
type textarea "OUTRIGHT SALE"
click at [875, 671] on button "Save" at bounding box center [870, 670] width 83 height 29
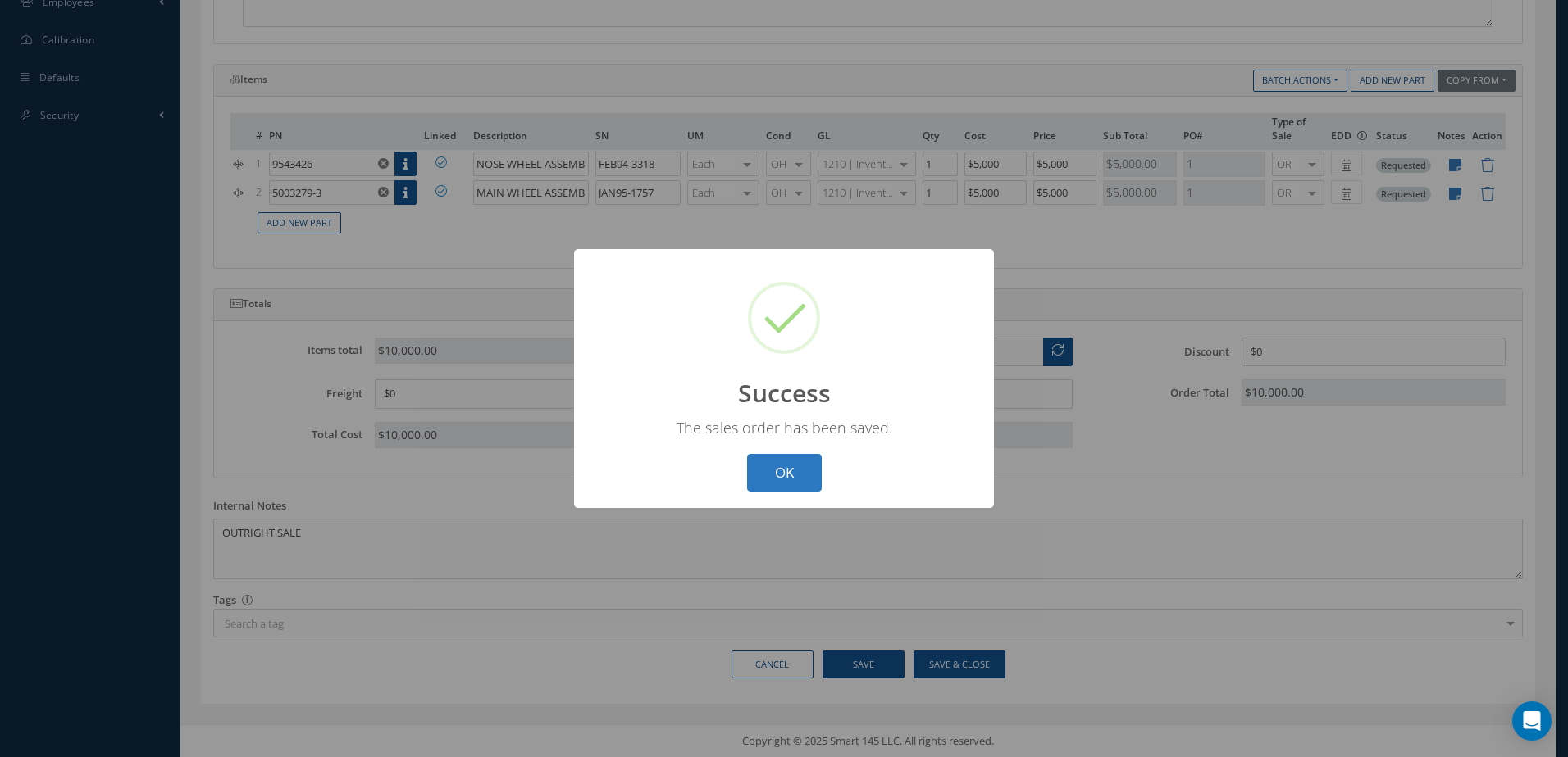
click at [782, 474] on button "OK" at bounding box center [784, 473] width 75 height 39
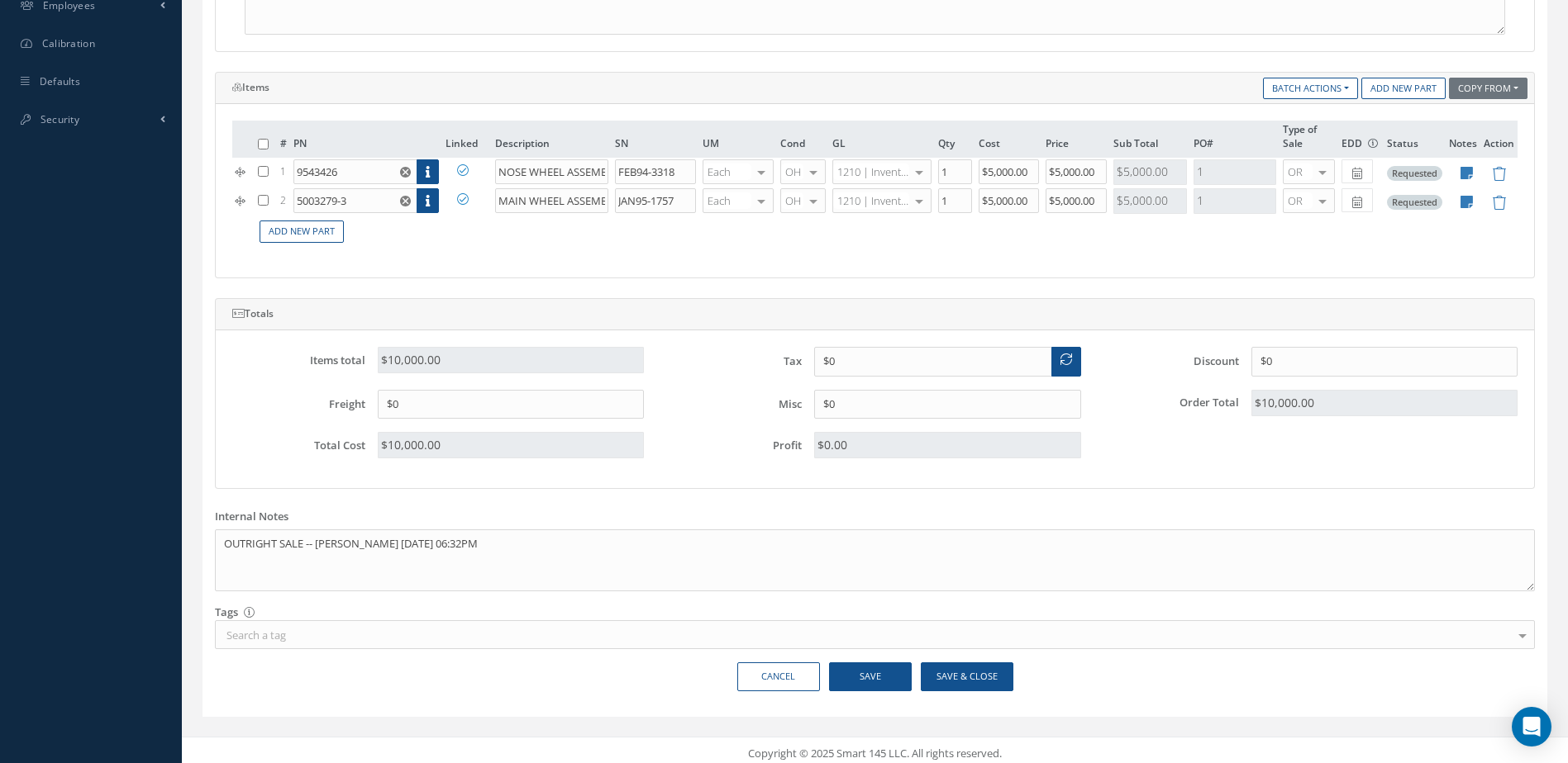
scroll to position [628, 0]
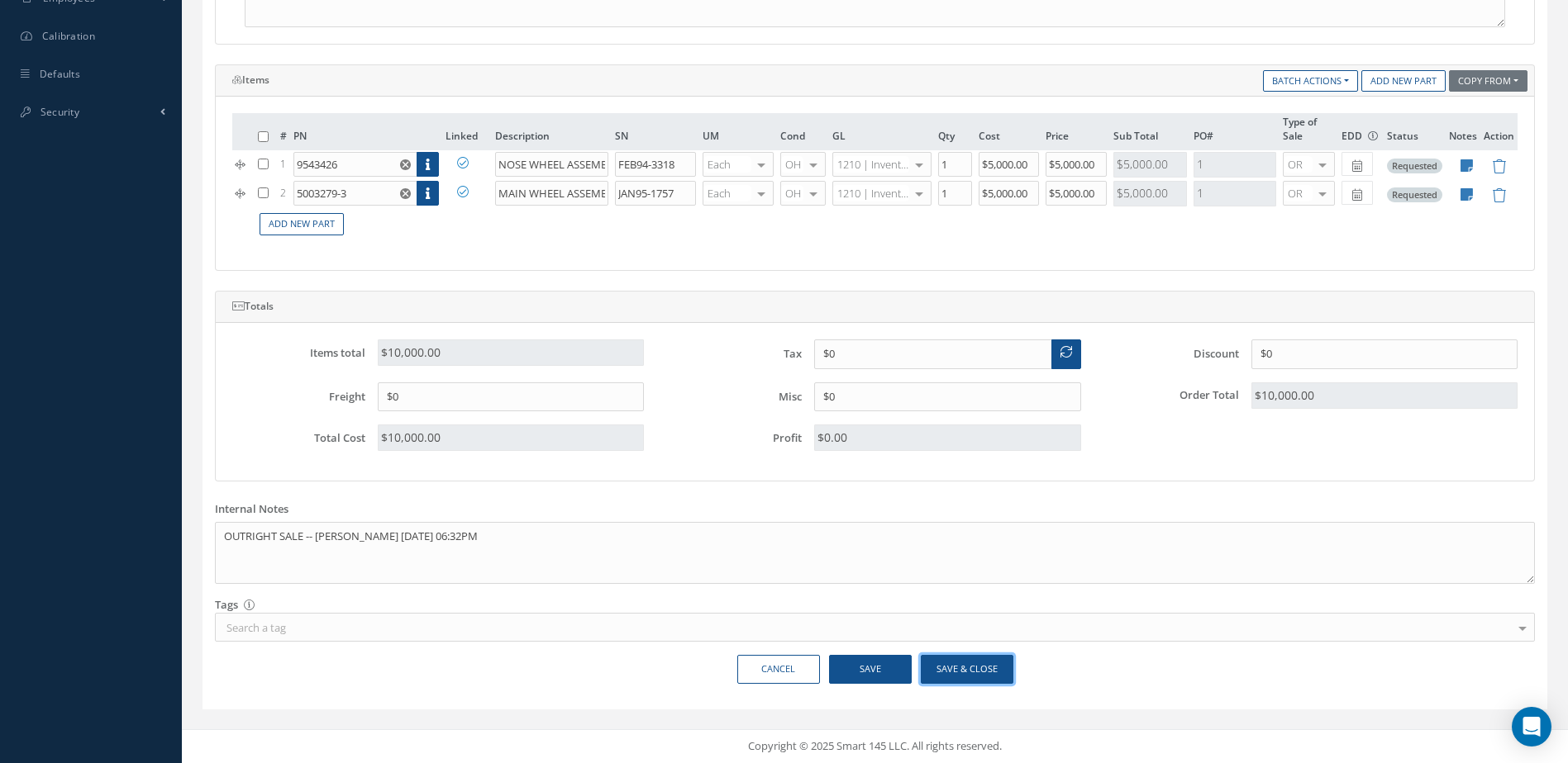
click at [971, 668] on button "Save & Close" at bounding box center [966, 669] width 92 height 29
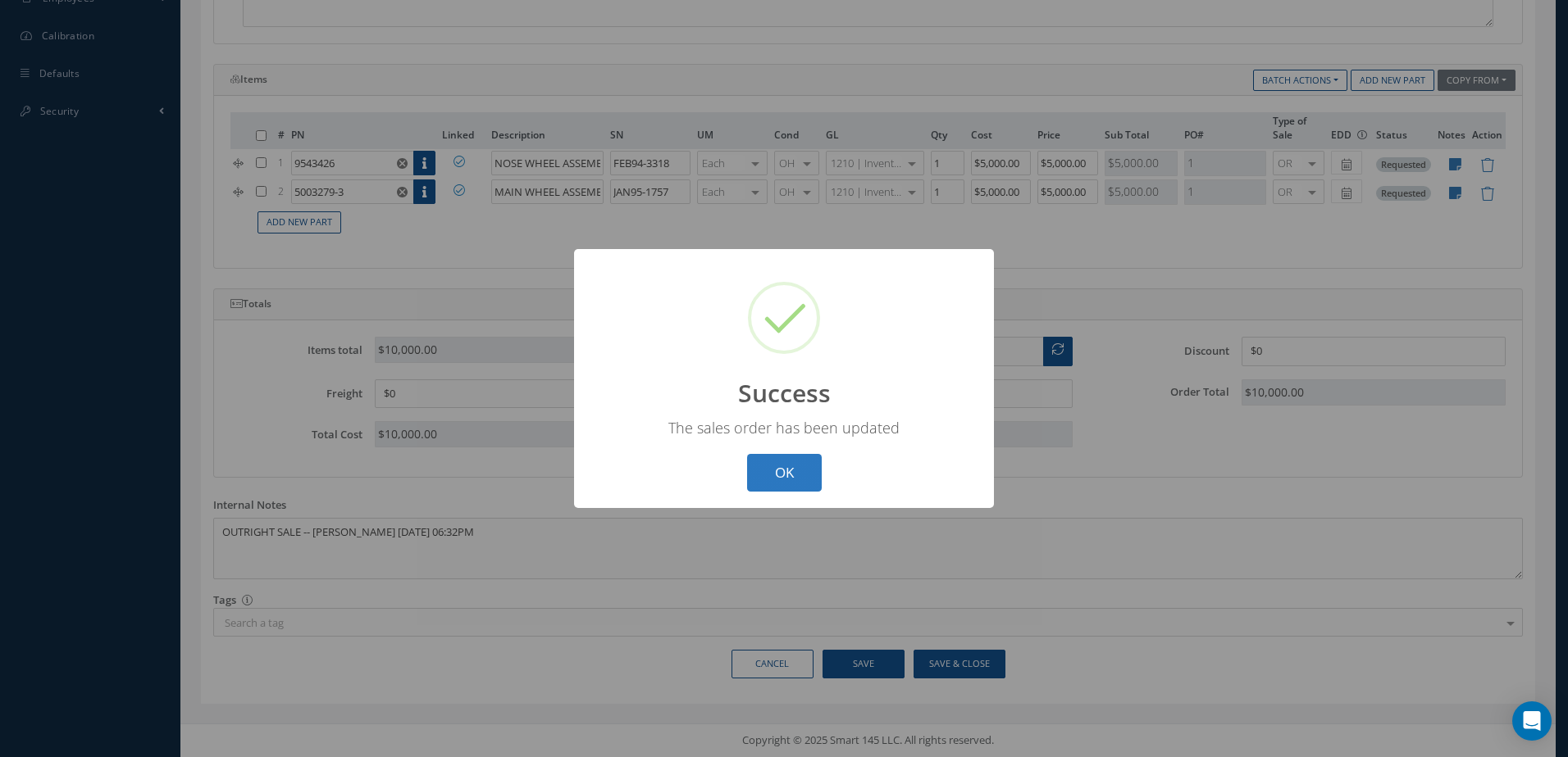
click at [802, 467] on button "OK" at bounding box center [784, 473] width 75 height 39
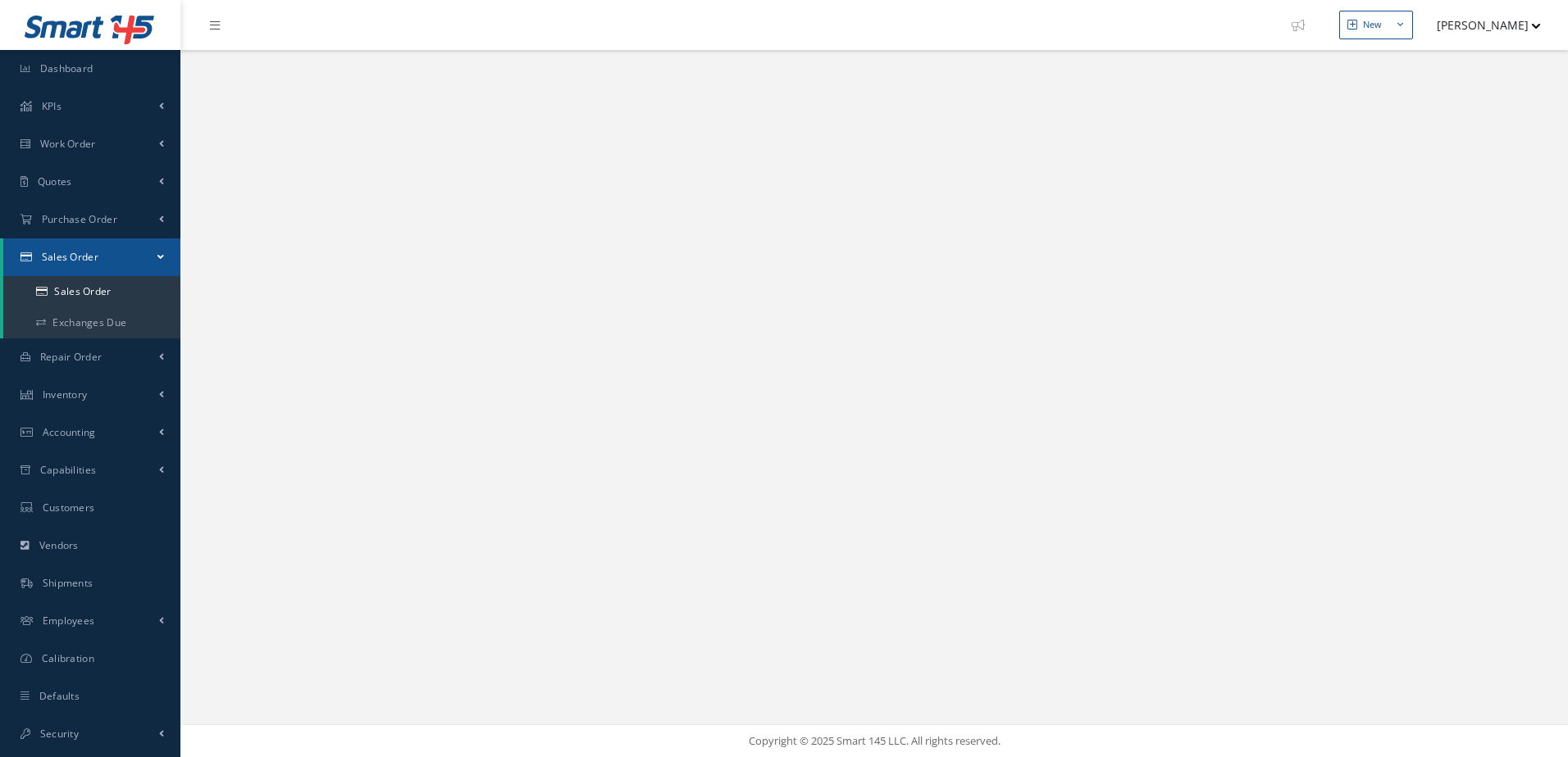
select select "25"
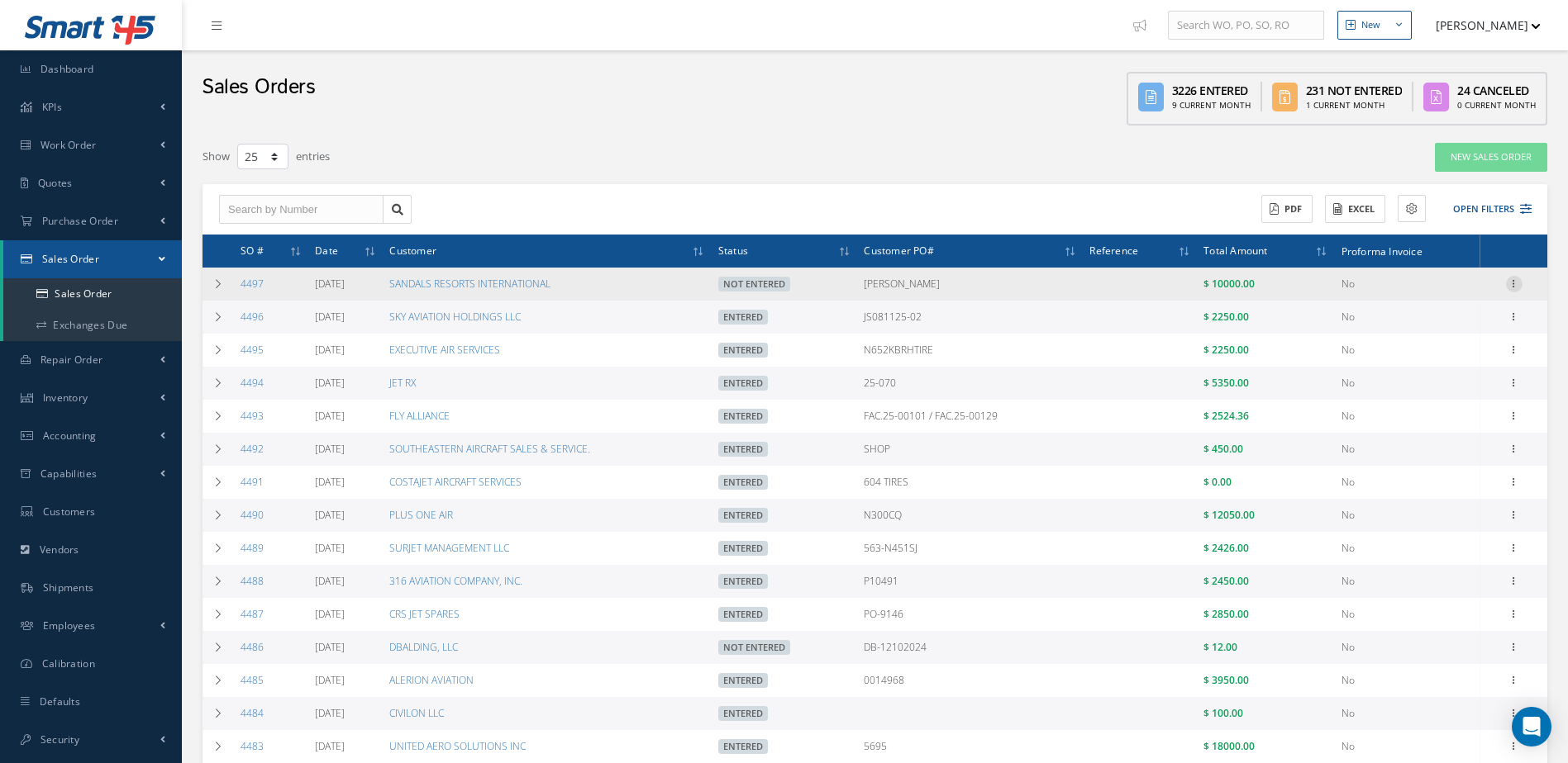
click at [1515, 278] on icon at bounding box center [1514, 282] width 16 height 13
click at [1440, 289] on link "Enter/Update" at bounding box center [1437, 295] width 131 height 22
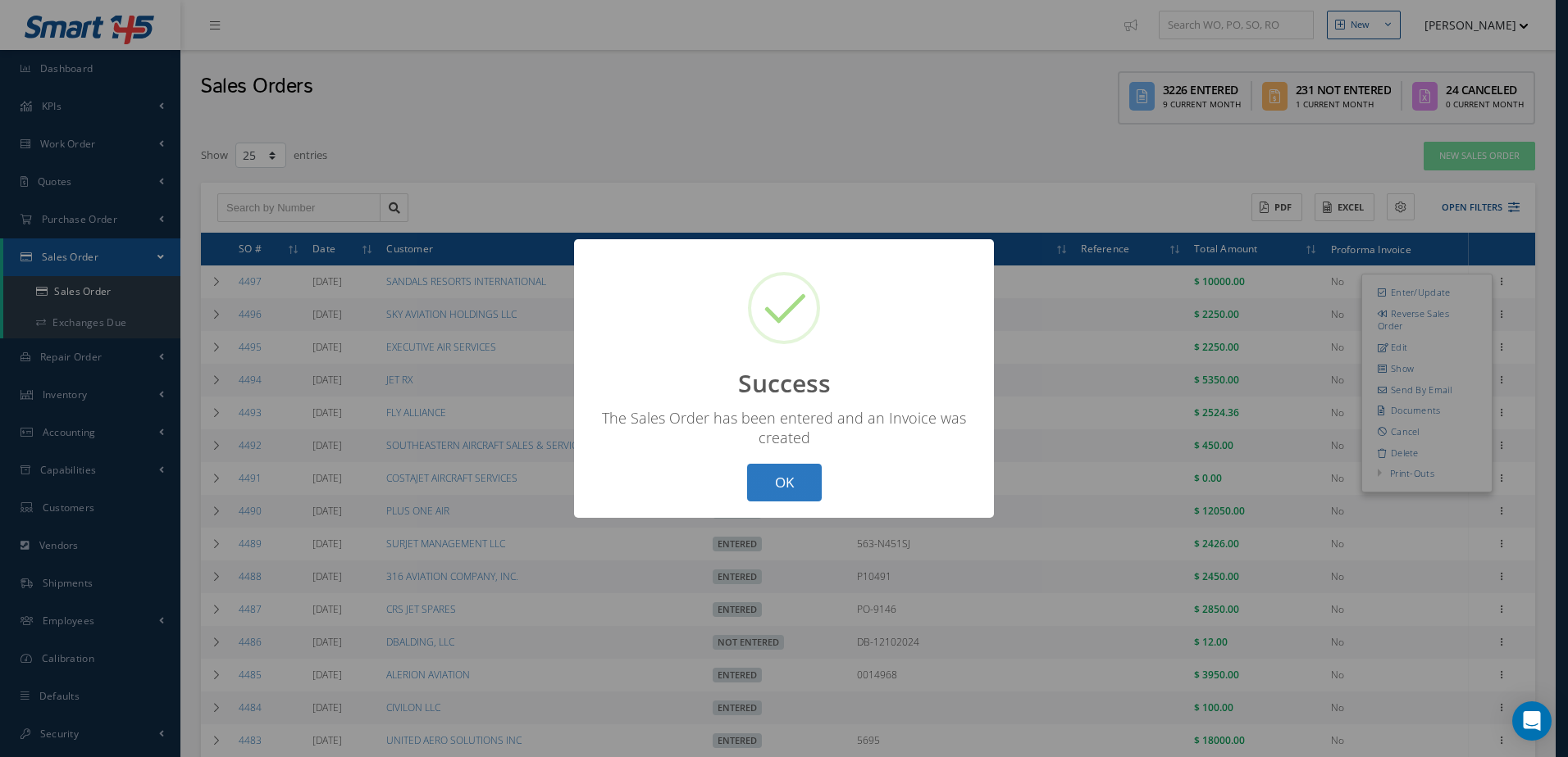
click at [802, 488] on button "OK" at bounding box center [784, 483] width 75 height 39
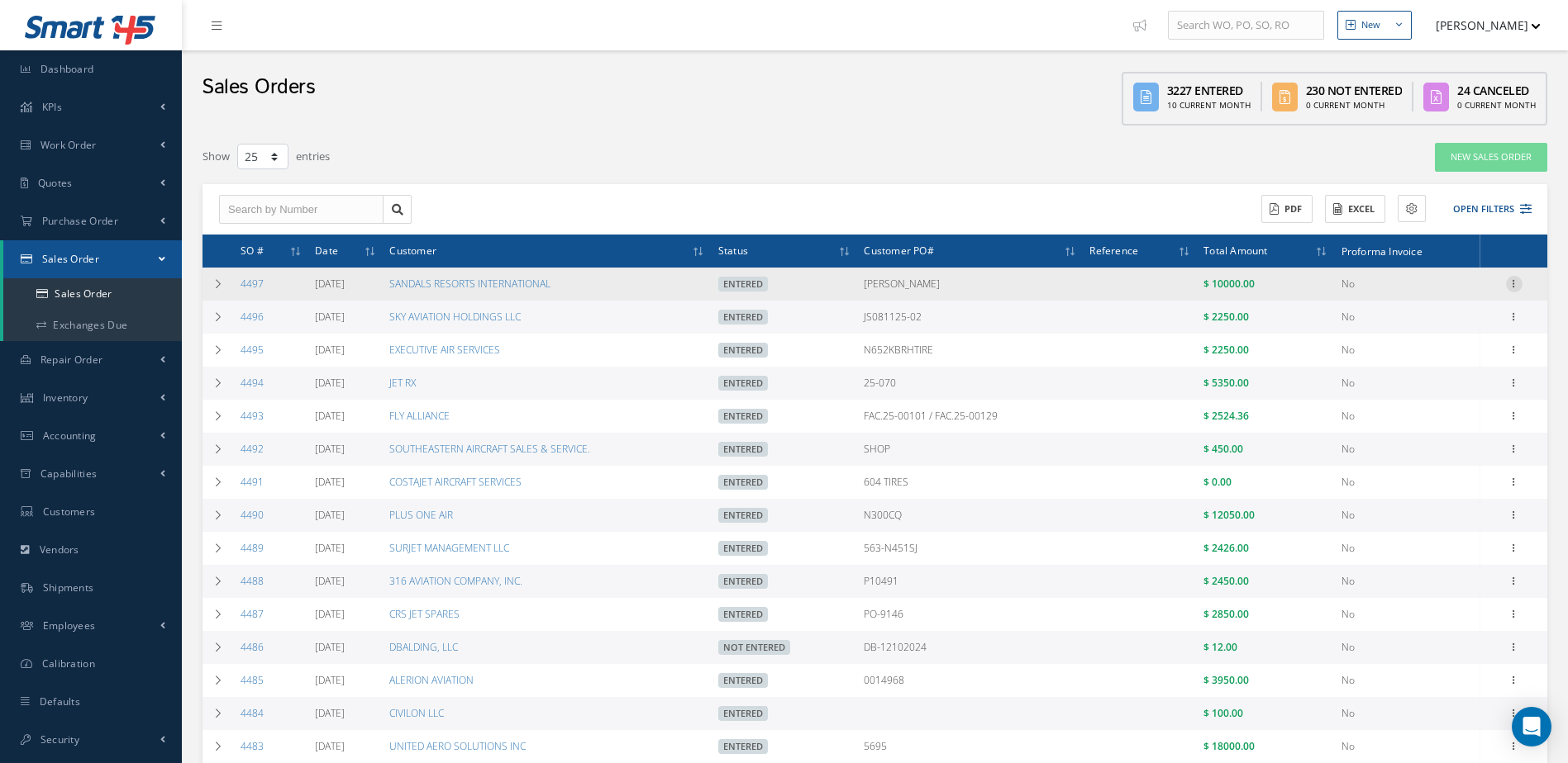
click at [1514, 280] on icon at bounding box center [1514, 282] width 16 height 13
click at [1464, 326] on link "Edit" at bounding box center [1437, 329] width 131 height 22
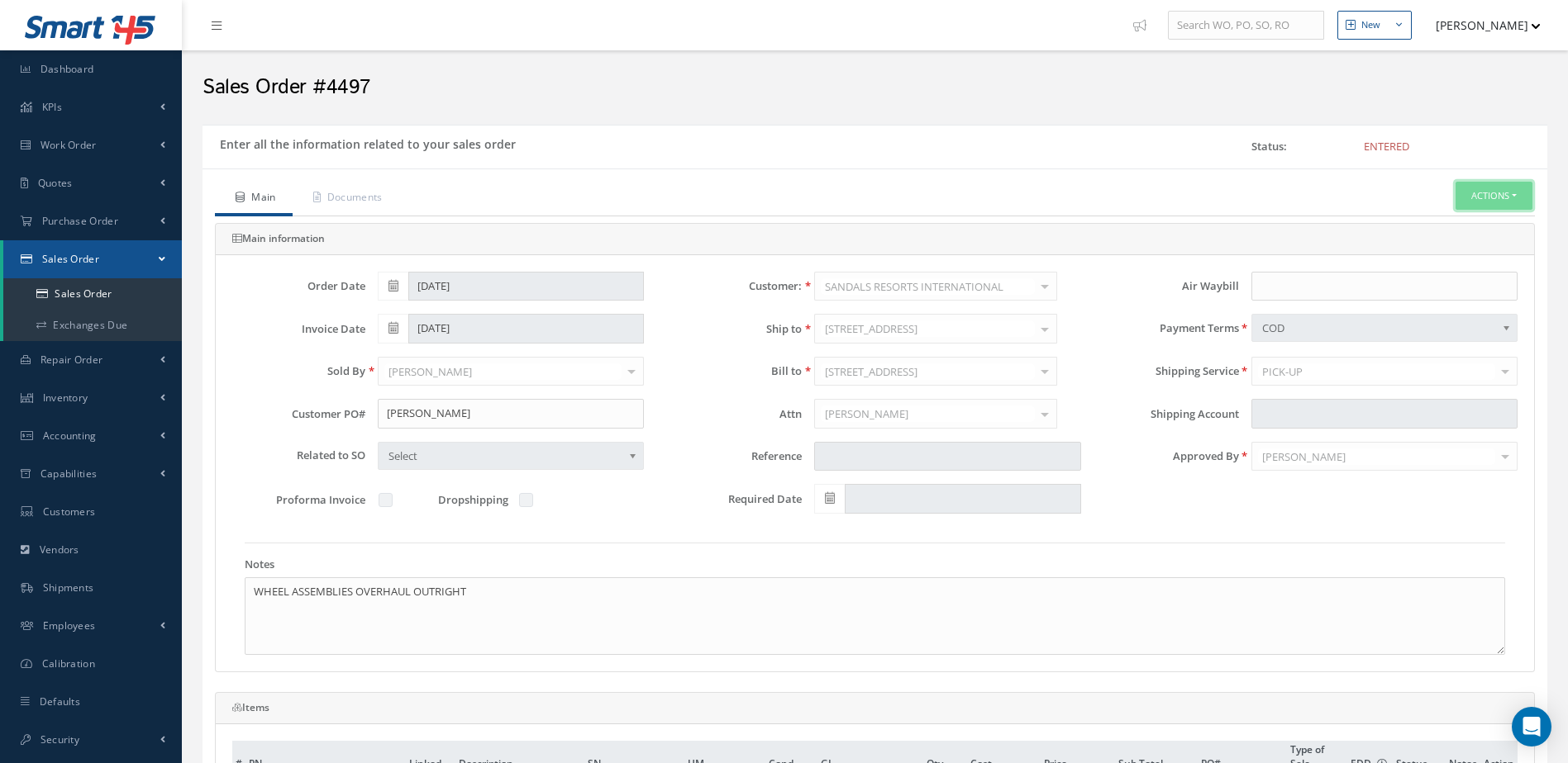
click at [1488, 195] on button "Actions" at bounding box center [1494, 195] width 77 height 29
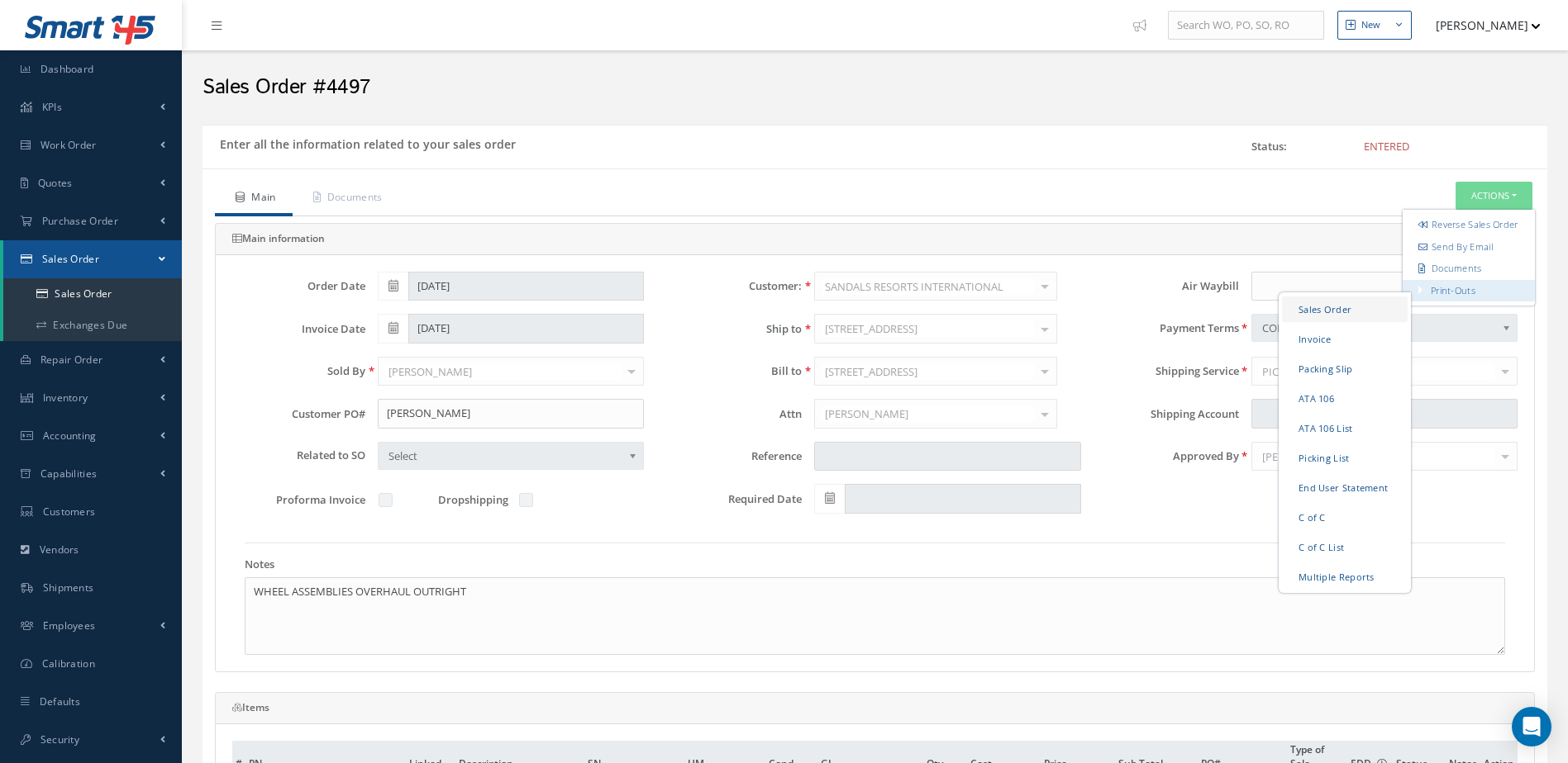
click at [1324, 315] on link "Sales Order" at bounding box center [1344, 308] width 125 height 26
click at [1330, 349] on link "Invoice" at bounding box center [1344, 339] width 125 height 26
click at [1345, 380] on link "Packing Slip" at bounding box center [1344, 368] width 125 height 26
click at [1334, 410] on link "ATA 106" at bounding box center [1344, 398] width 125 height 26
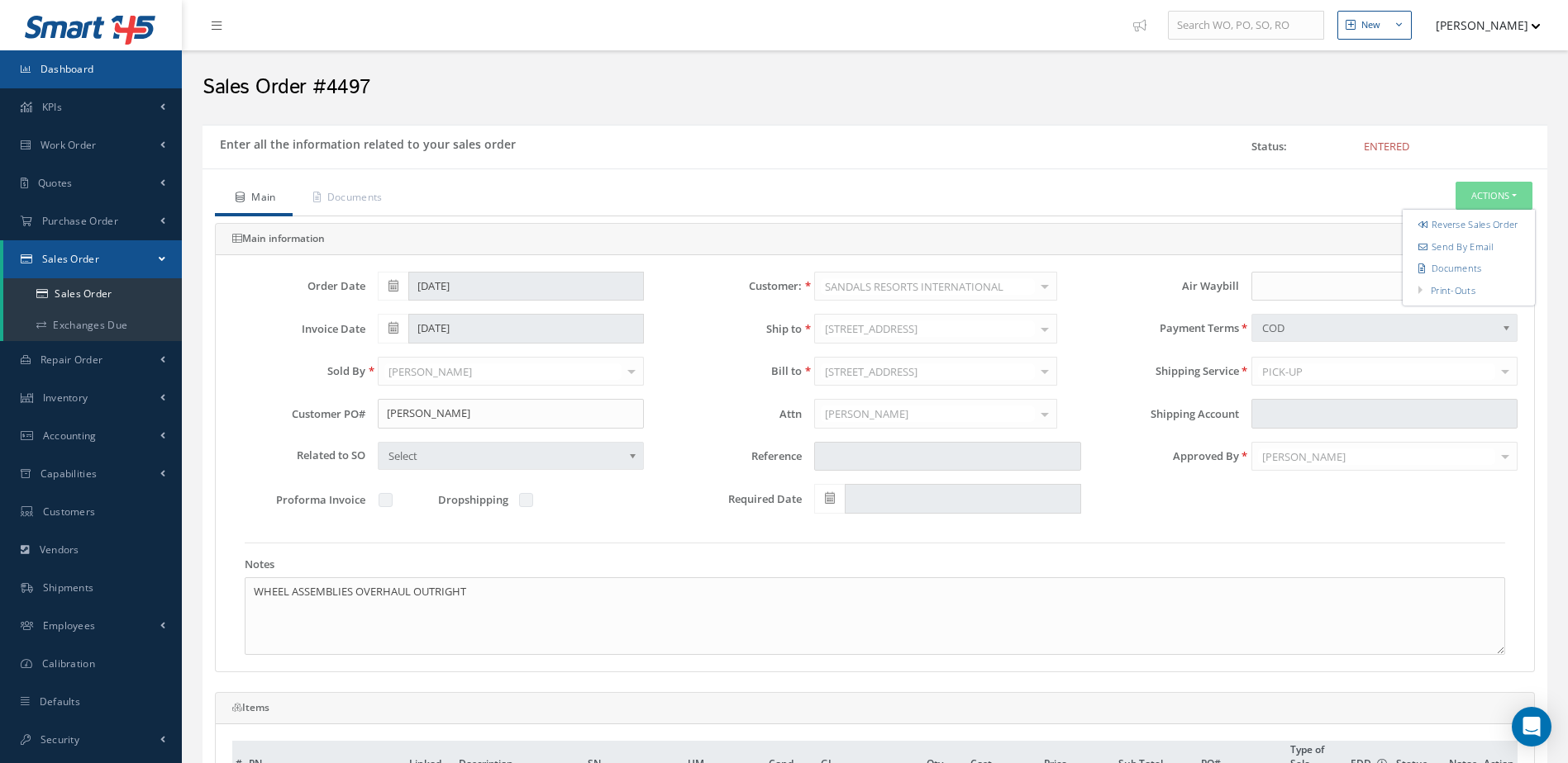
click at [102, 61] on link "Dashboard" at bounding box center [91, 69] width 182 height 38
